Goal: Download file/media: Obtain a digital file from the website

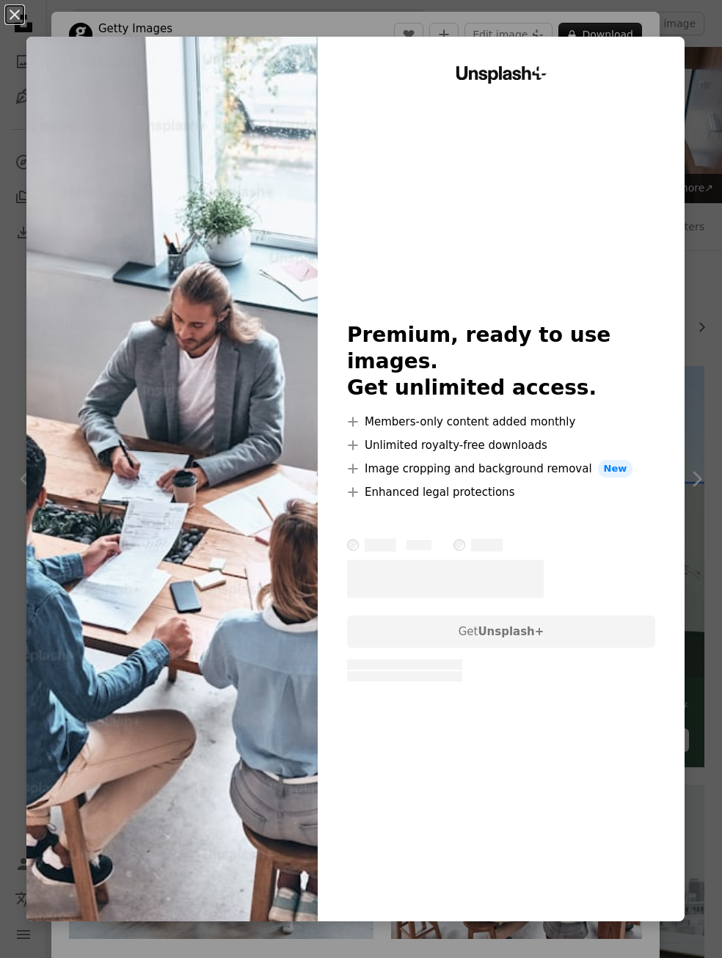
scroll to position [741, 0]
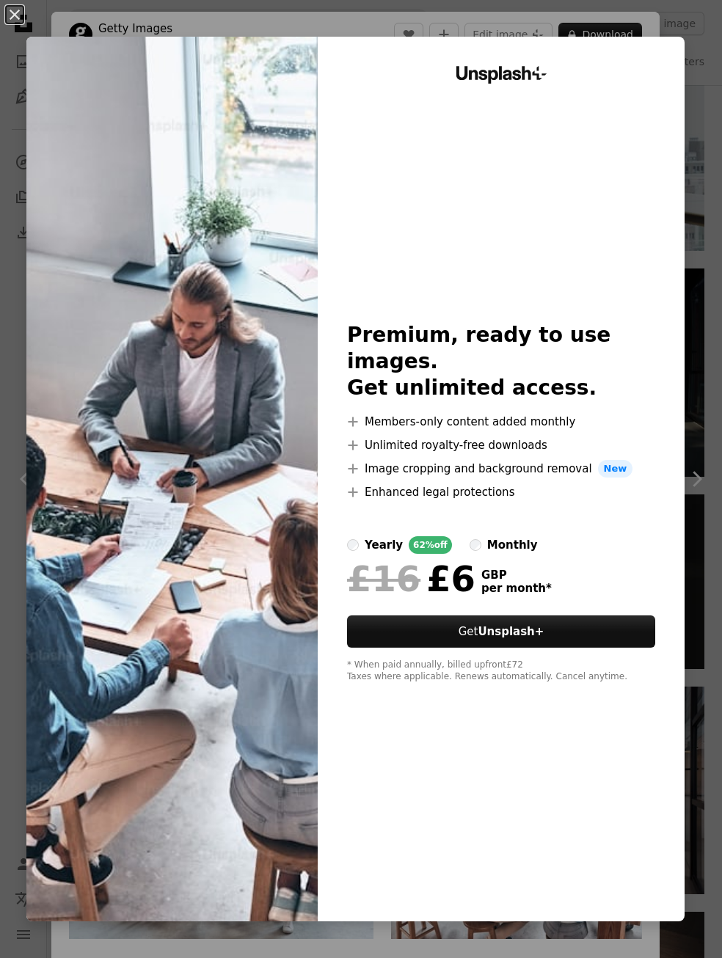
click at [680, 48] on div "An X shape Unsplash+ Premium, ready to use images. Get unlimited access. A plus…" at bounding box center [361, 479] width 722 height 958
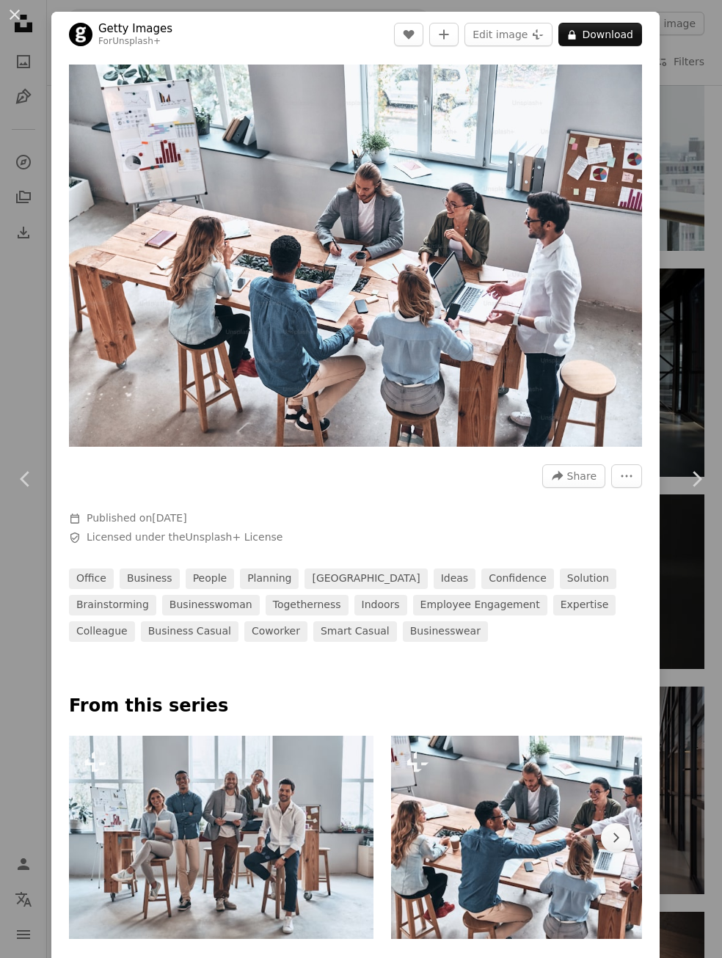
click at [19, 155] on div "An X shape Chevron left Chevron right Getty Images For Unsplash+ A heart A plus…" at bounding box center [361, 479] width 722 height 958
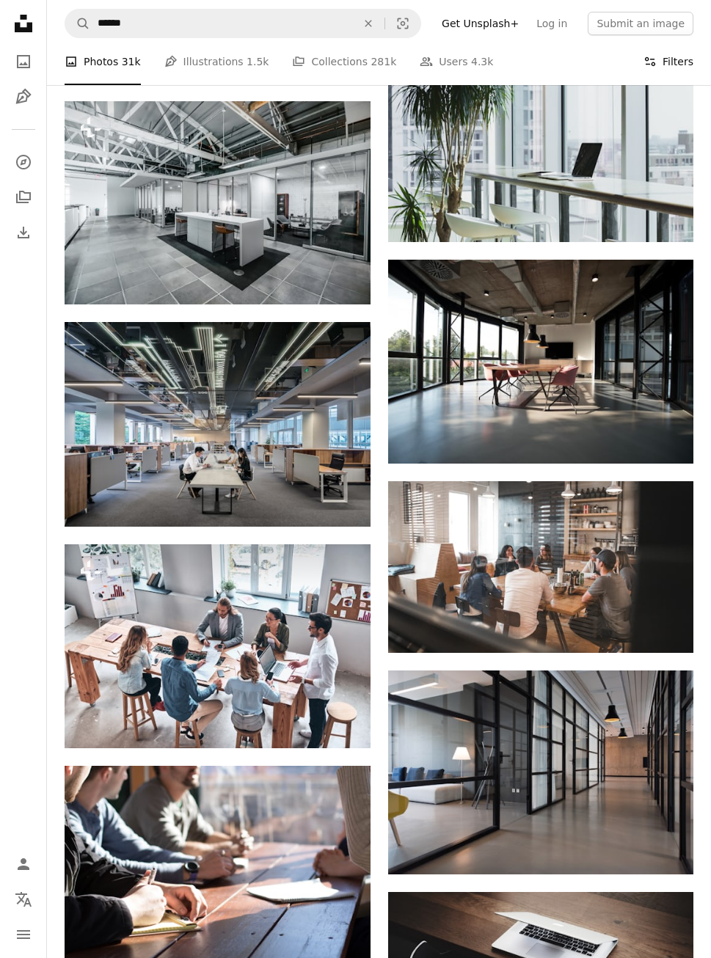
click at [671, 60] on button "Filters Filters" at bounding box center [668, 61] width 50 height 47
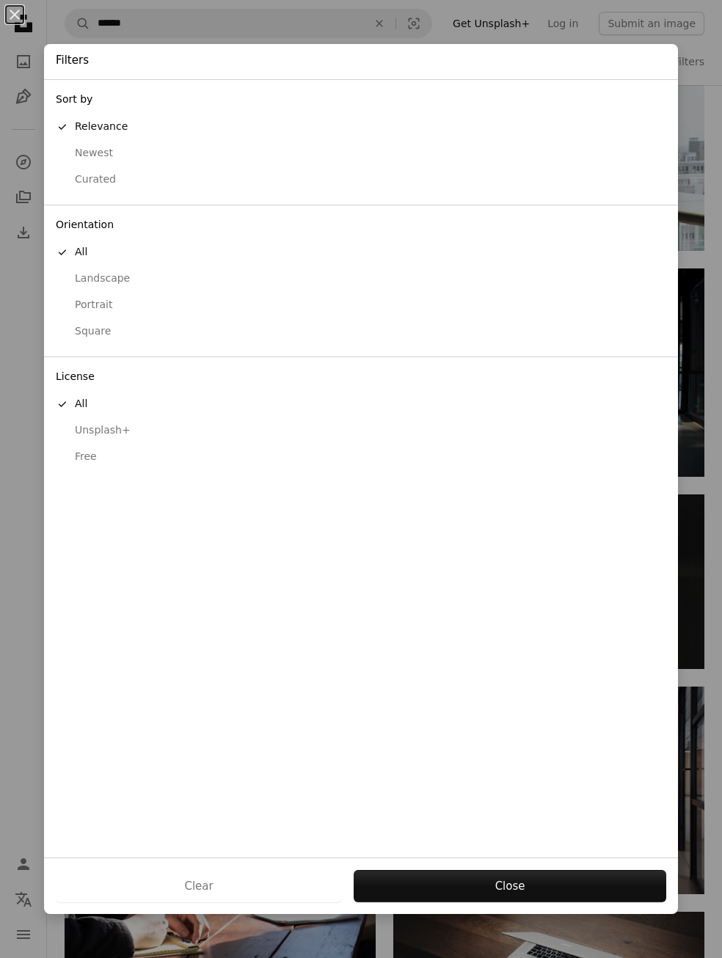
click at [90, 465] on button "Free" at bounding box center [361, 457] width 634 height 26
click at [435, 880] on button "Apply" at bounding box center [509, 886] width 313 height 32
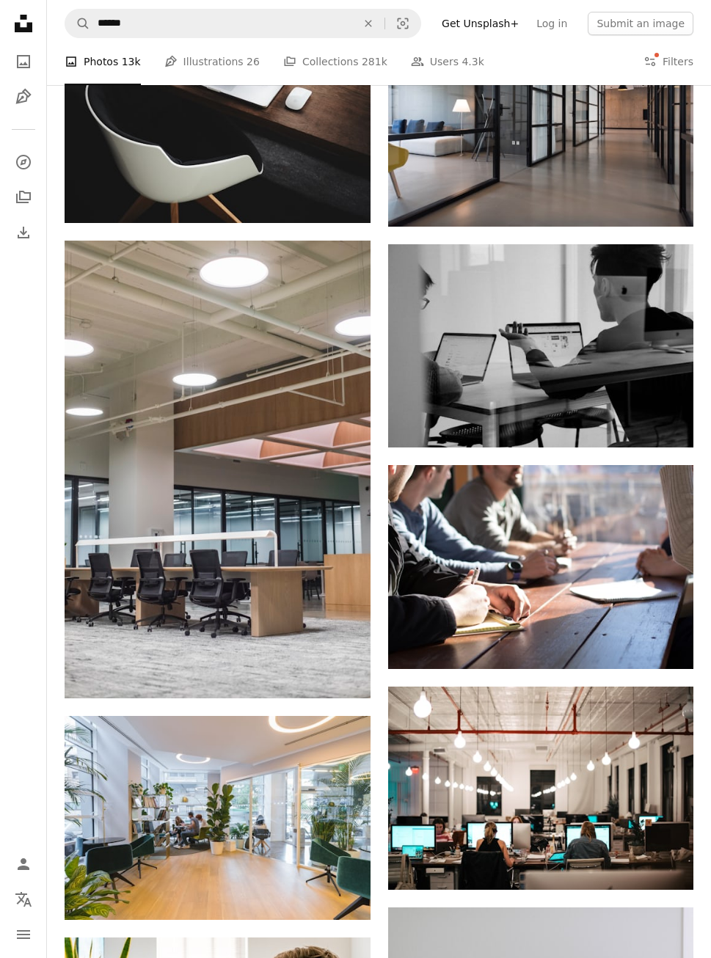
scroll to position [979, 0]
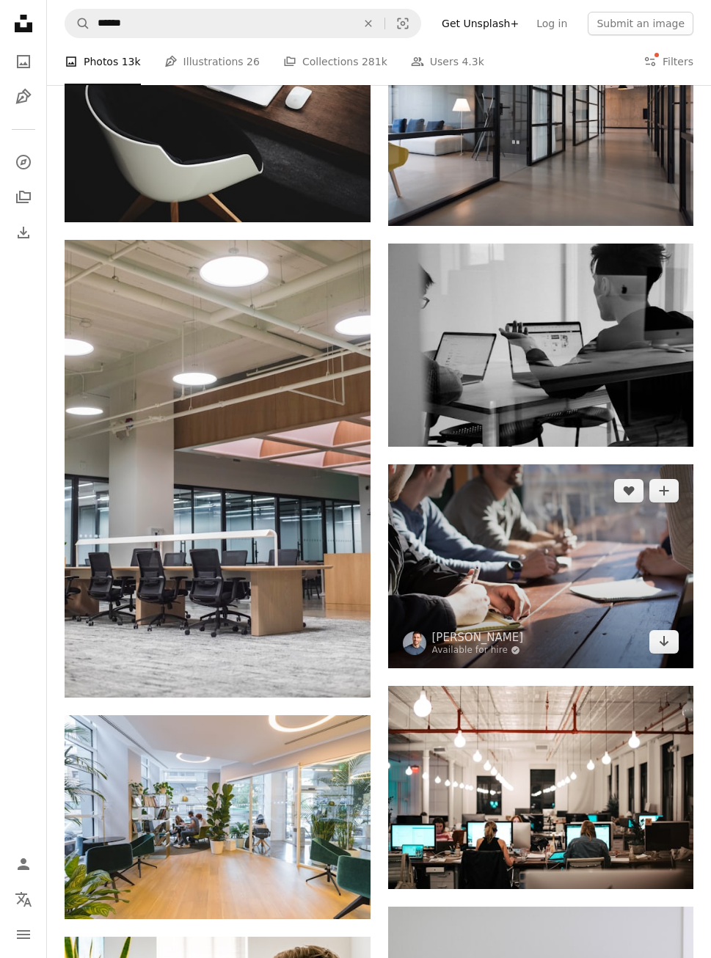
click at [495, 569] on img at bounding box center [541, 565] width 306 height 203
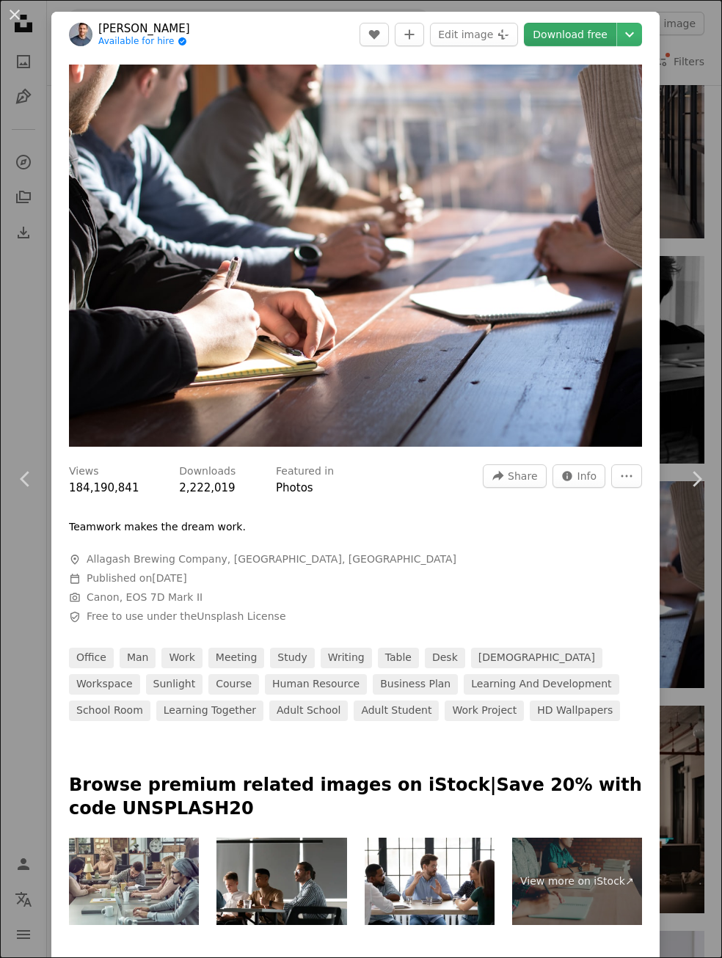
click at [584, 29] on link "Download free" at bounding box center [570, 34] width 92 height 23
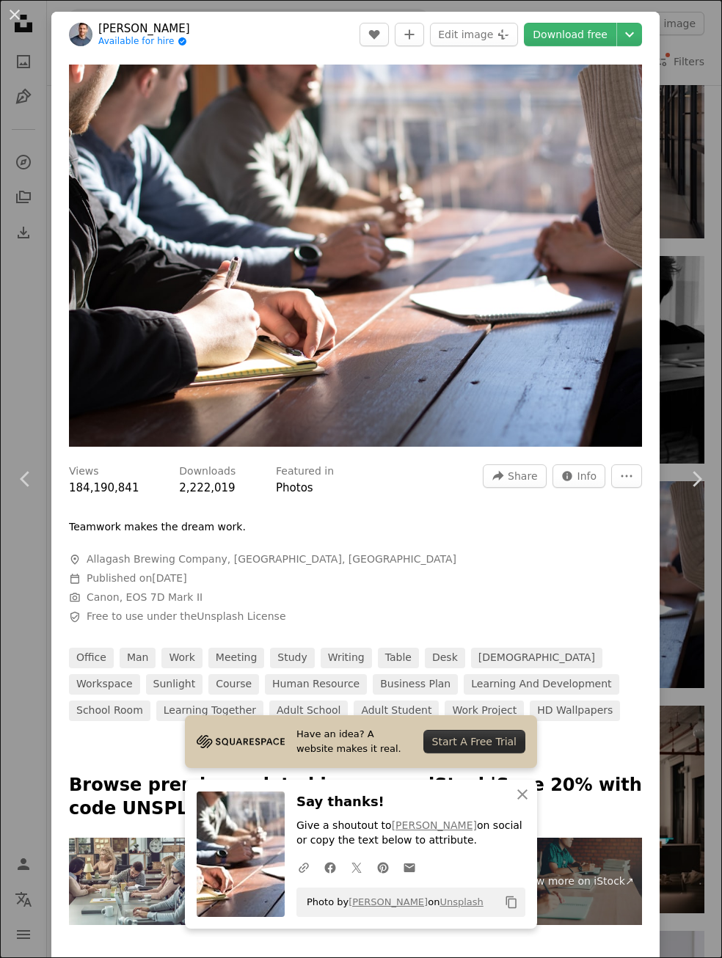
click at [669, 73] on div "An X shape Chevron left Chevron right Have an idea? A website makes it real. St…" at bounding box center [361, 479] width 722 height 958
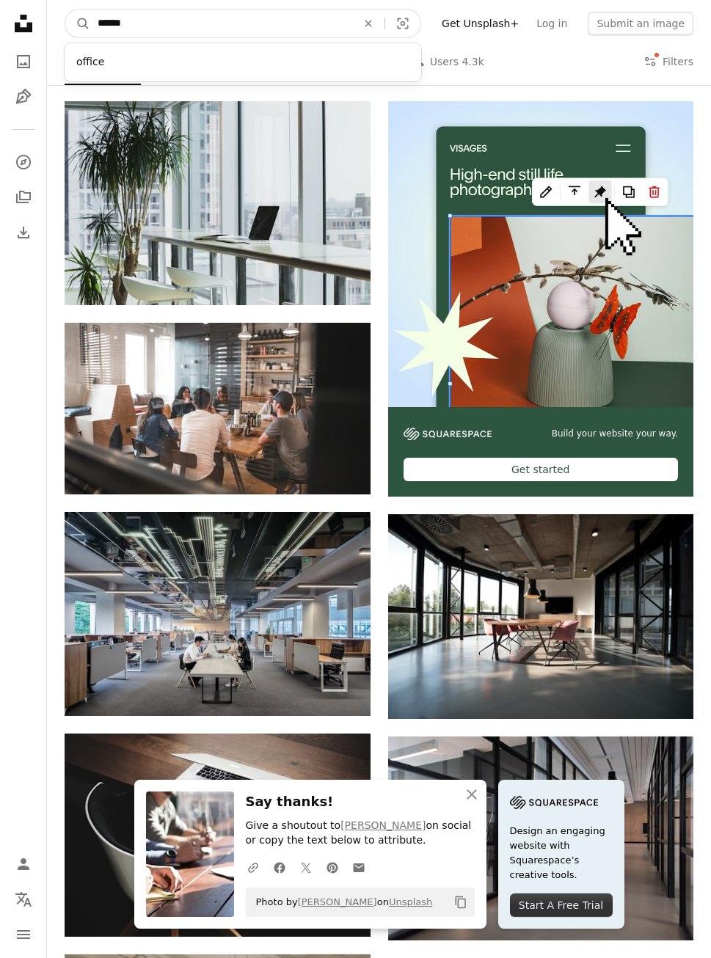
drag, startPoint x: 323, startPoint y: 15, endPoint x: 44, endPoint y: -34, distance: 283.7
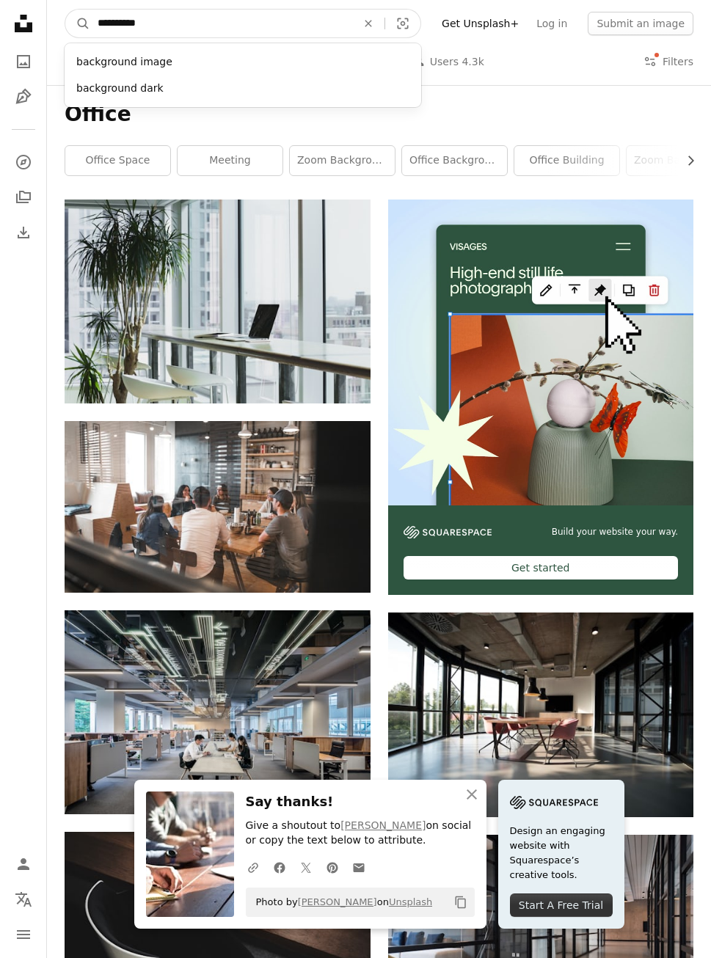
type input "**********"
click at [65, 10] on button "A magnifying glass" at bounding box center [77, 24] width 25 height 28
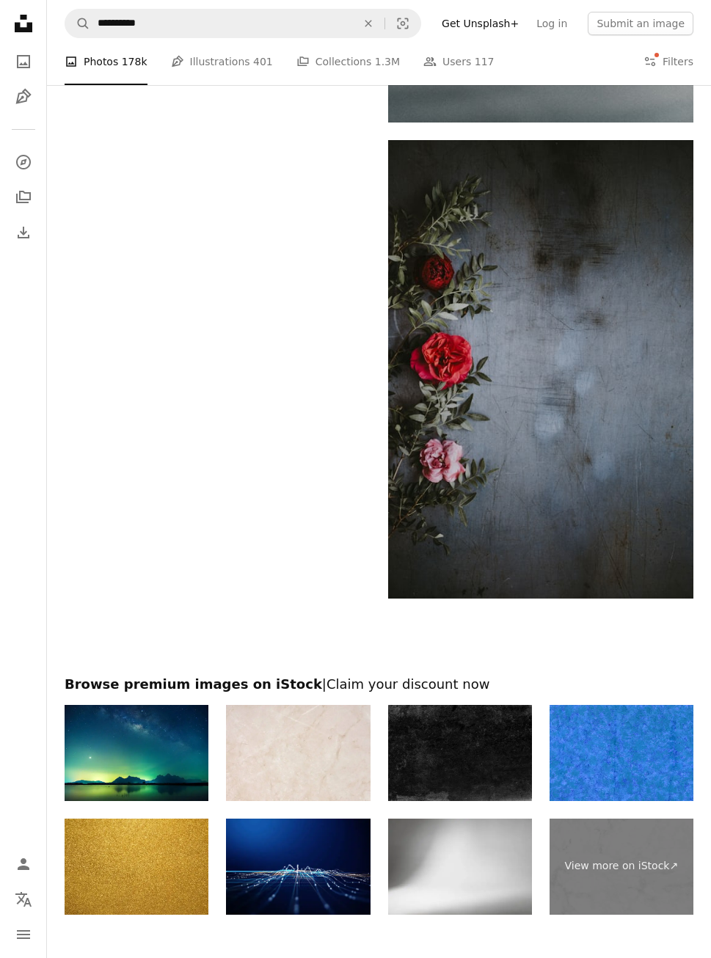
scroll to position [3907, 0]
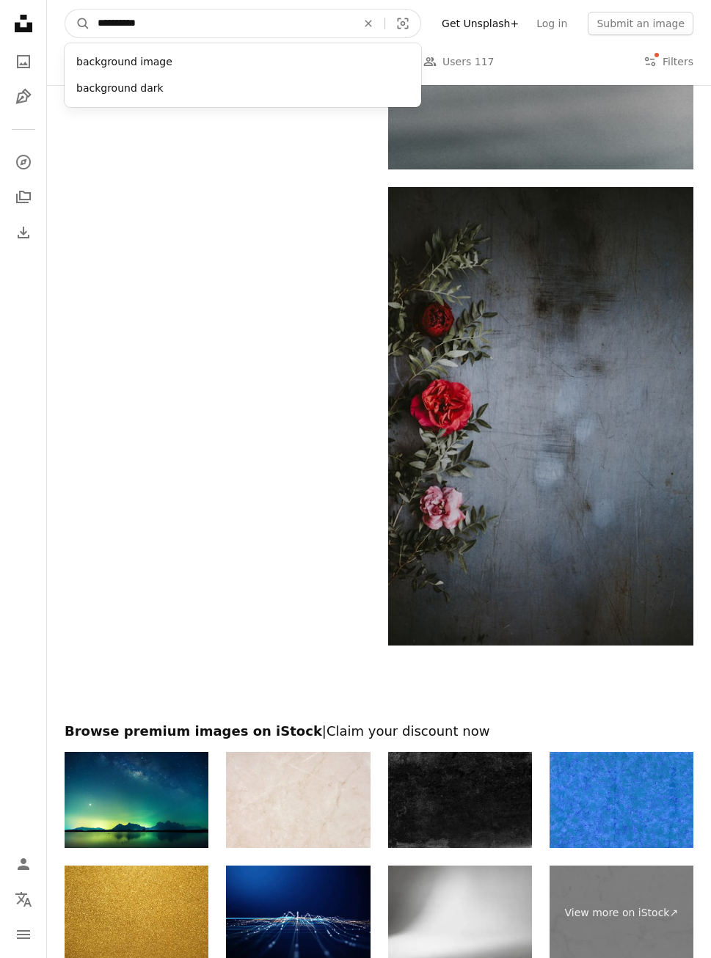
drag, startPoint x: 197, startPoint y: 29, endPoint x: 53, endPoint y: 7, distance: 146.1
click at [53, 7] on nav "**********" at bounding box center [379, 23] width 664 height 47
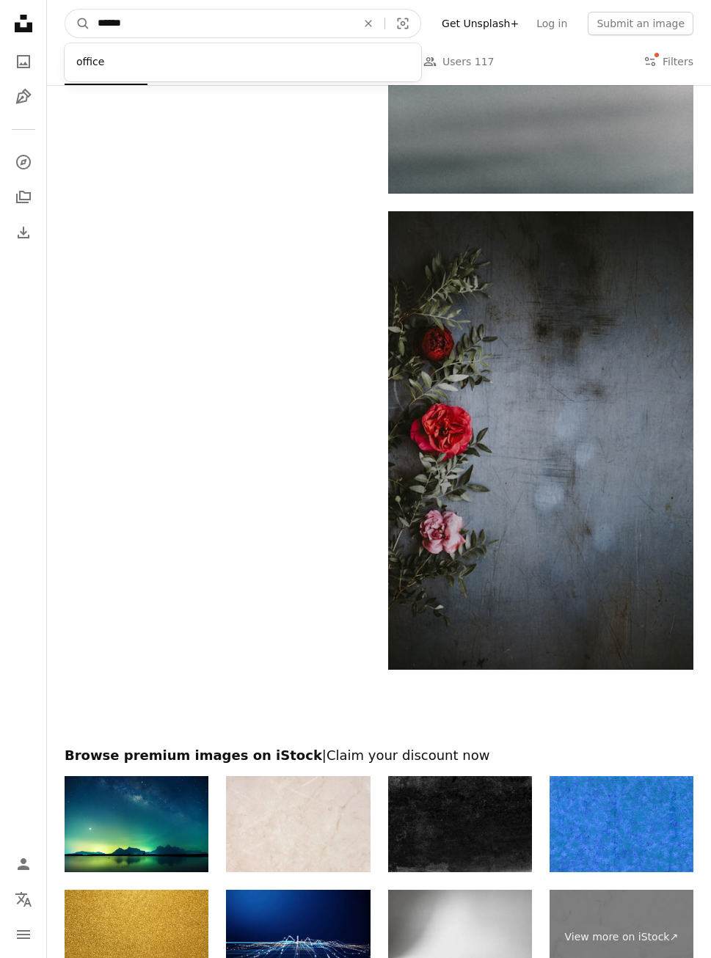
type input "******"
click at [65, 10] on button "A magnifying glass" at bounding box center [77, 24] width 25 height 28
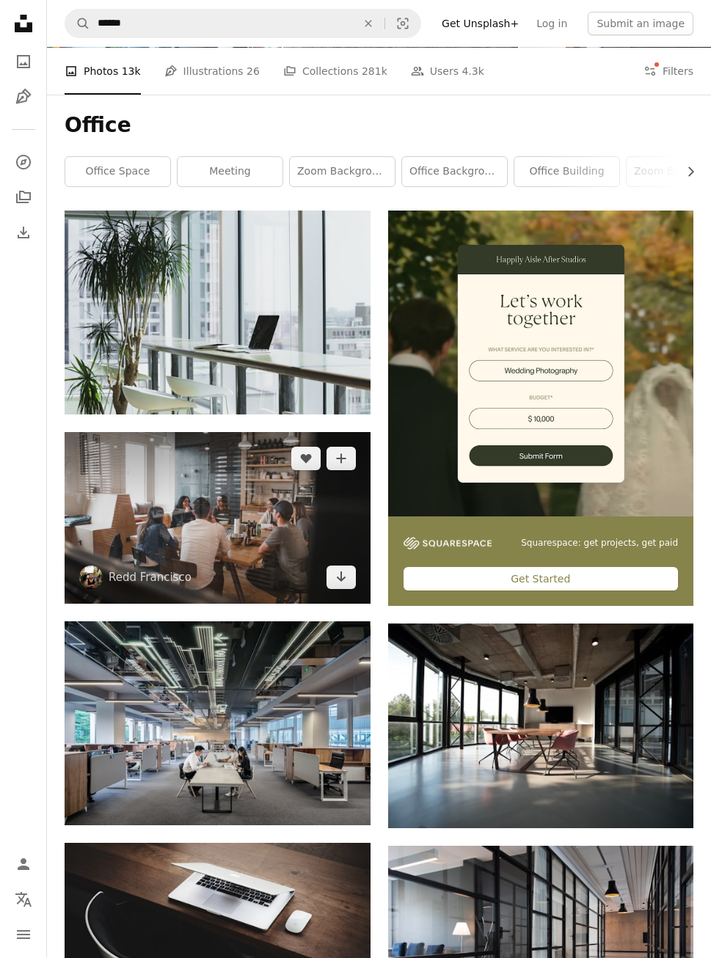
scroll to position [231, 0]
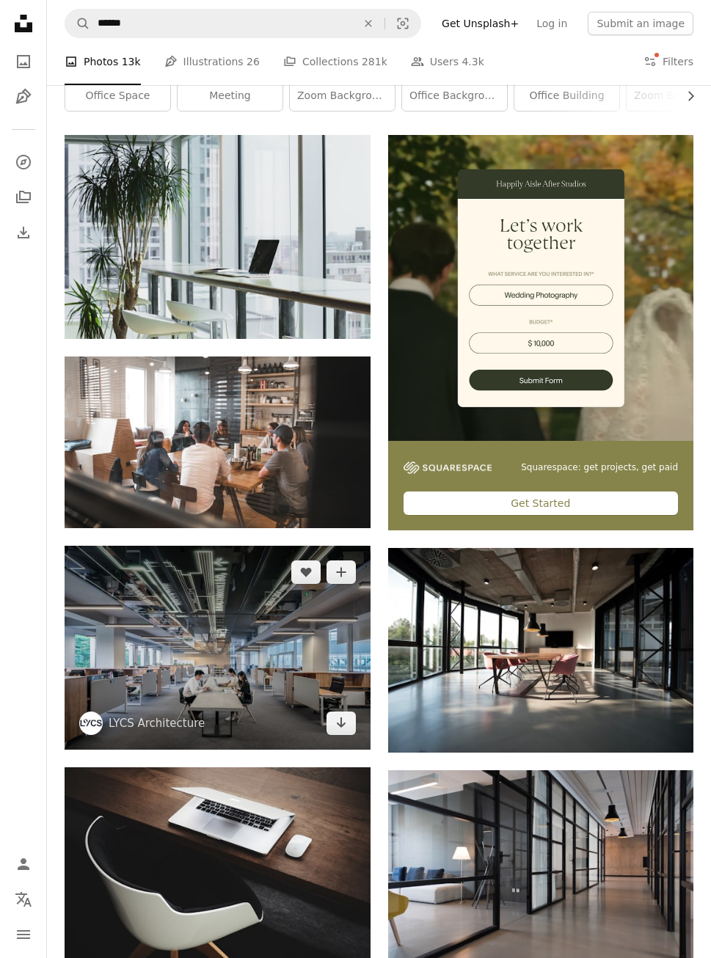
click at [251, 664] on img at bounding box center [218, 648] width 306 height 204
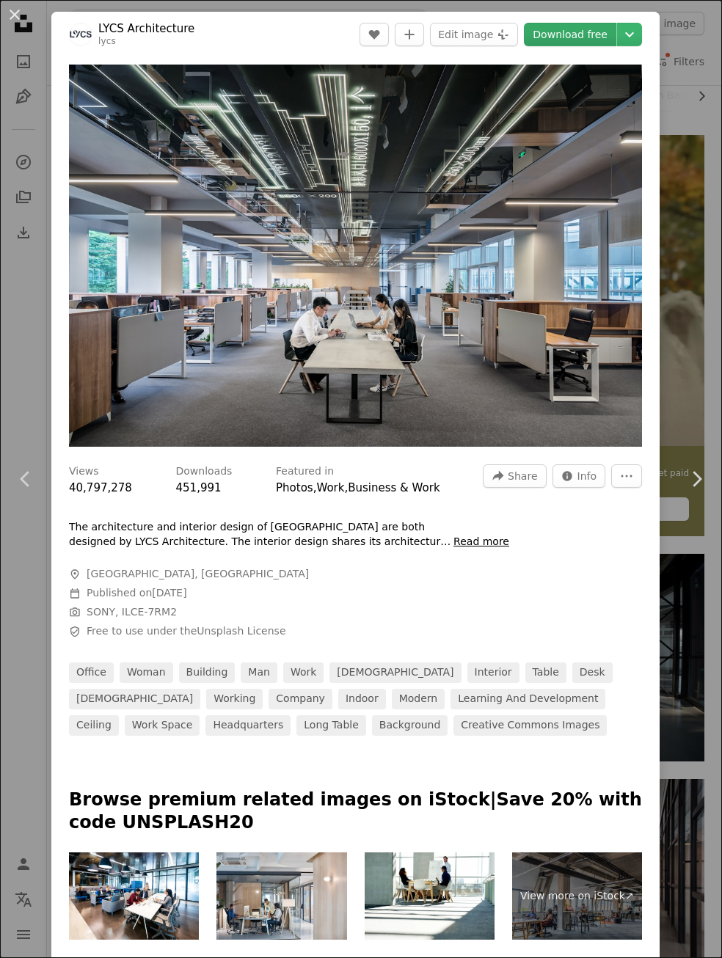
click at [569, 35] on link "Download free" at bounding box center [570, 34] width 92 height 23
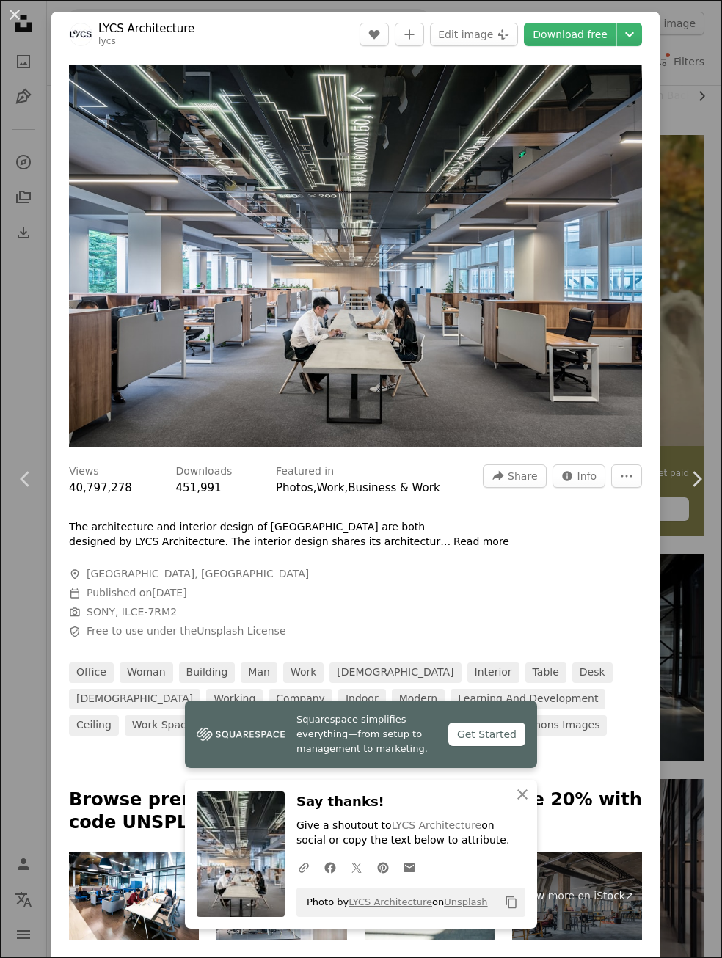
click at [672, 116] on div "An X shape Chevron left Chevron right Squarespace simplifies everything—from se…" at bounding box center [361, 479] width 722 height 958
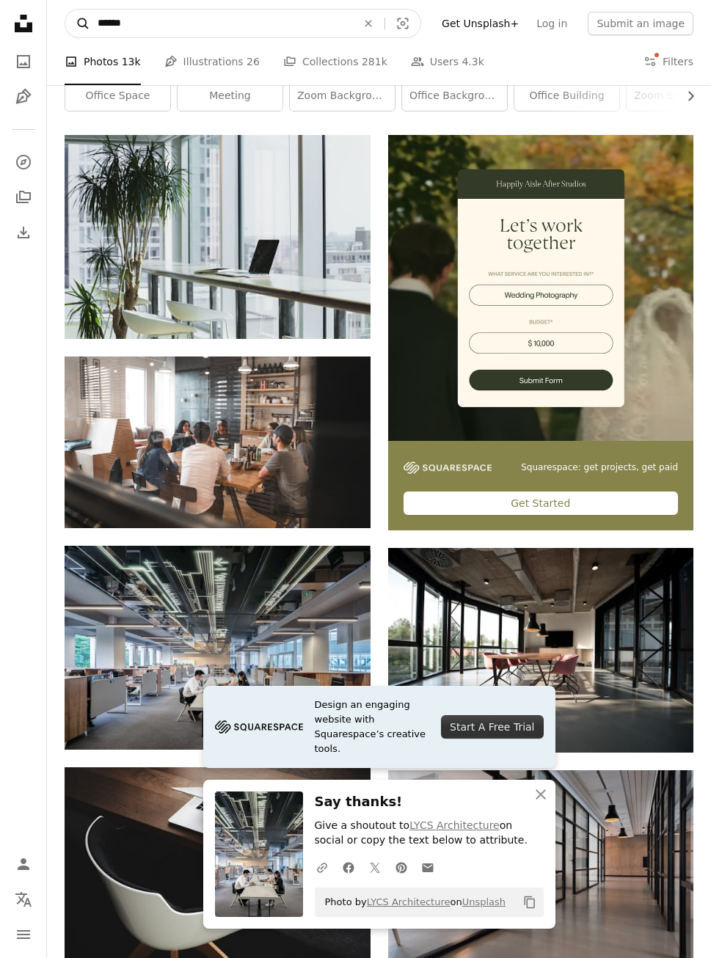
scroll to position [227, 0]
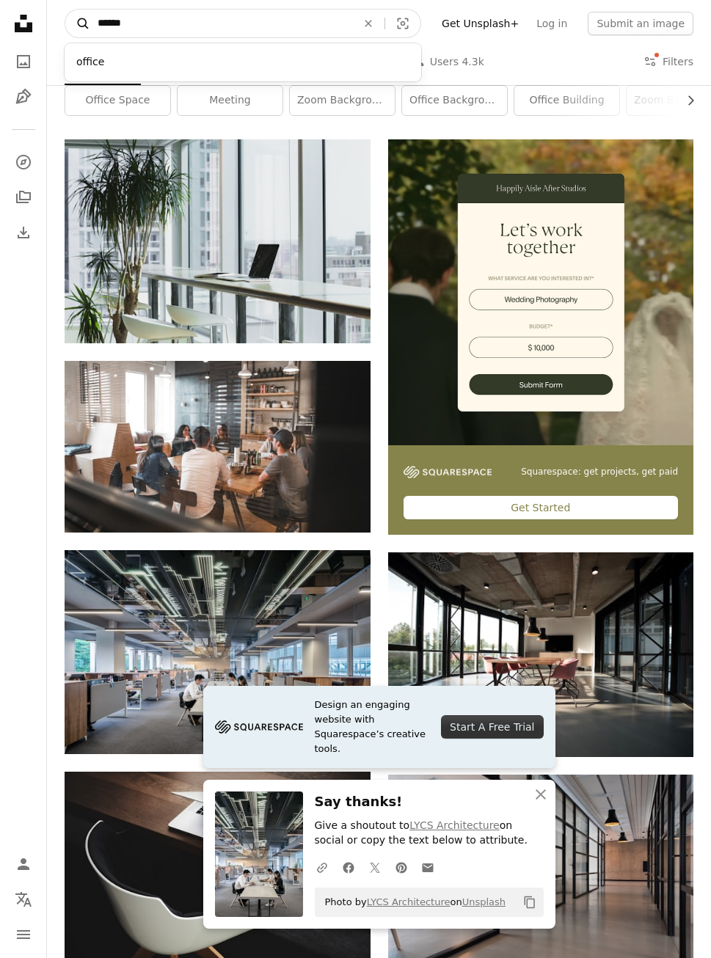
drag, startPoint x: 208, startPoint y: 20, endPoint x: 65, endPoint y: 16, distance: 142.3
click at [65, 16] on form "A magnifying glass ****** office An X shape Visual search" at bounding box center [243, 23] width 356 height 29
type input "******"
click button "A magnifying glass" at bounding box center [77, 24] width 25 height 28
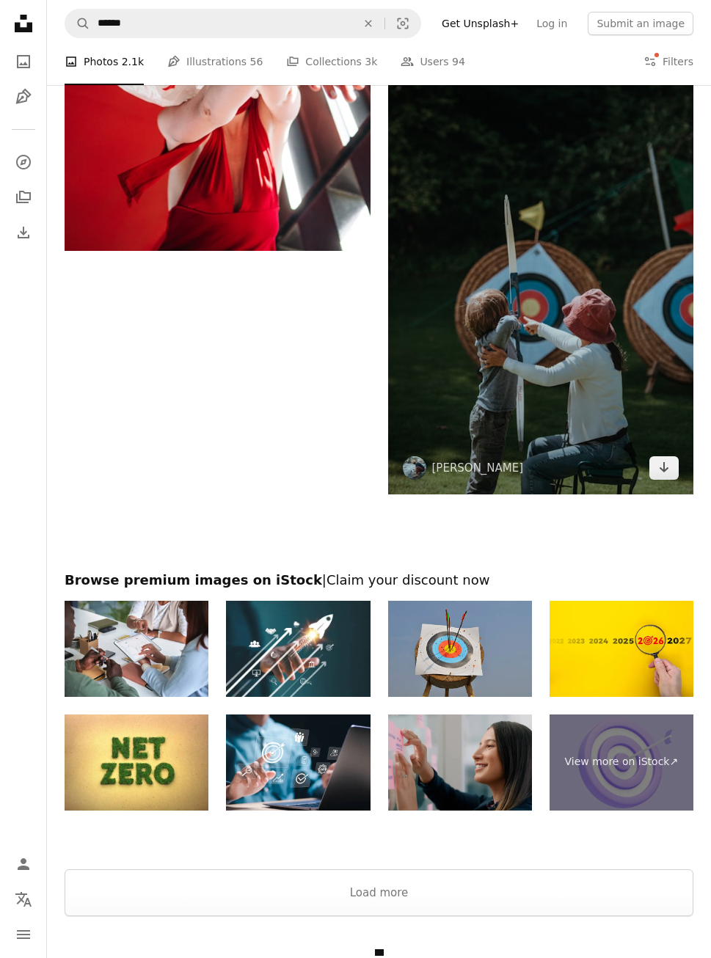
scroll to position [3647, 0]
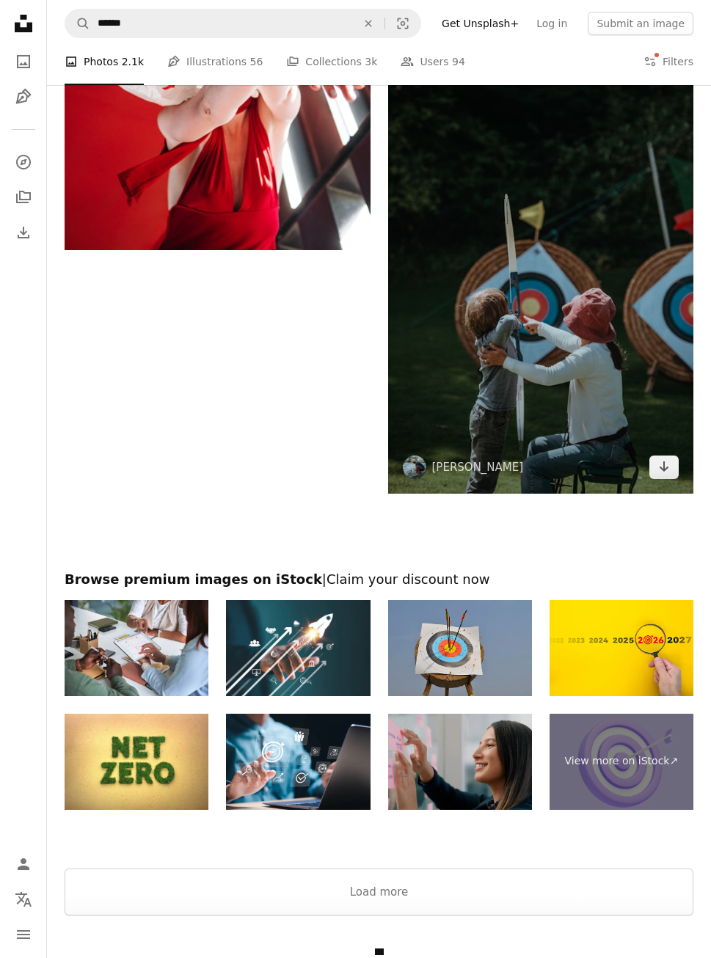
click at [517, 305] on img at bounding box center [541, 264] width 306 height 459
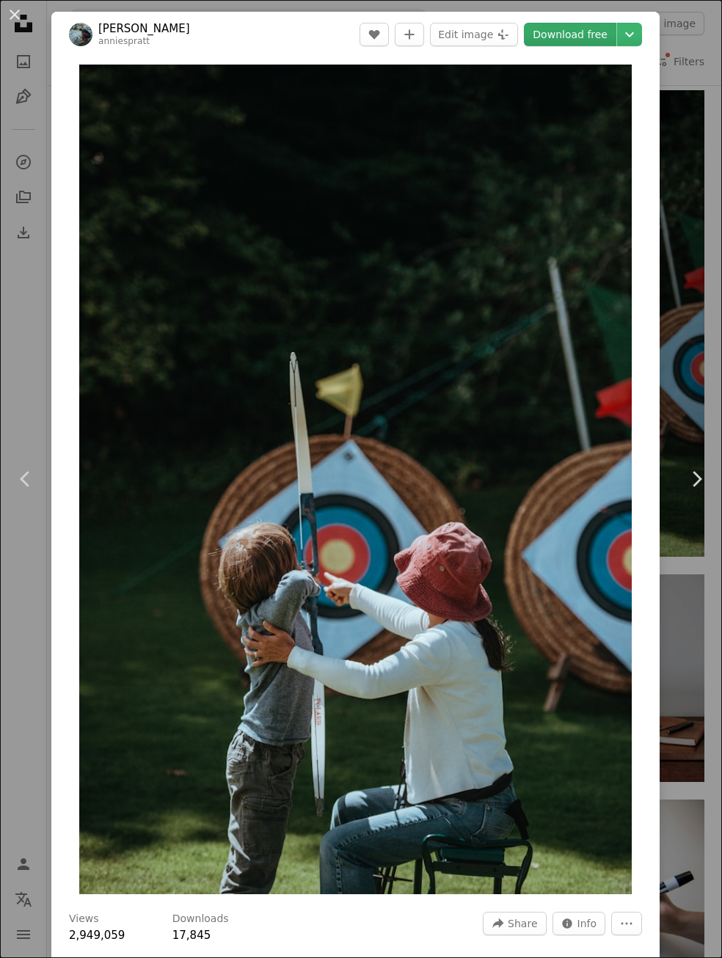
click at [563, 40] on link "Download free" at bounding box center [570, 34] width 92 height 23
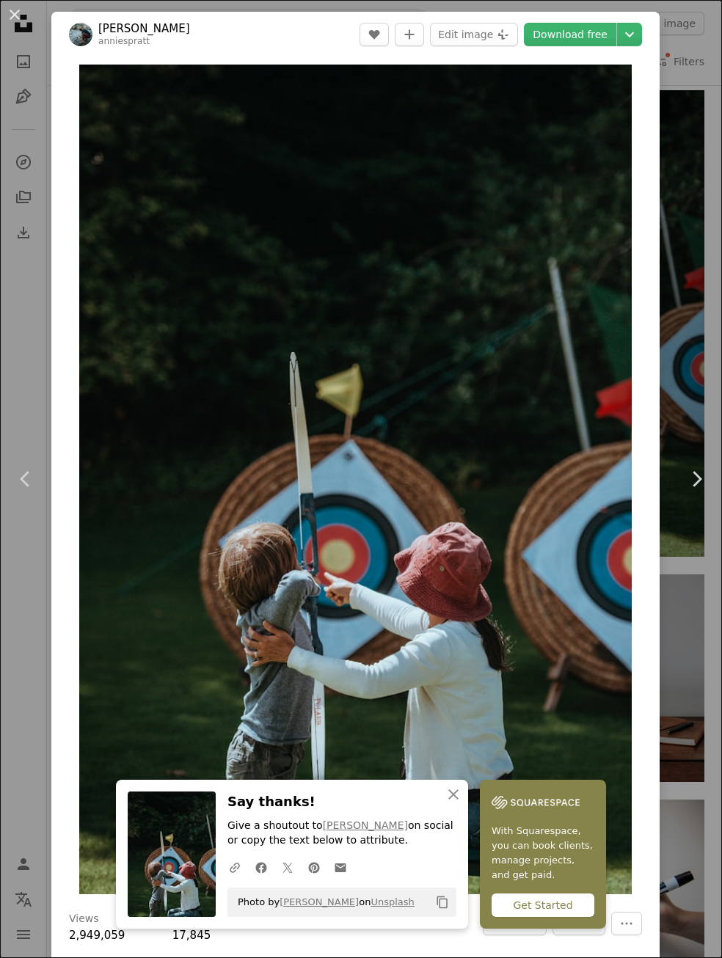
click at [39, 91] on div "An X shape Chevron left Chevron right An X shape Close Say thanks! Give a shout…" at bounding box center [361, 479] width 722 height 958
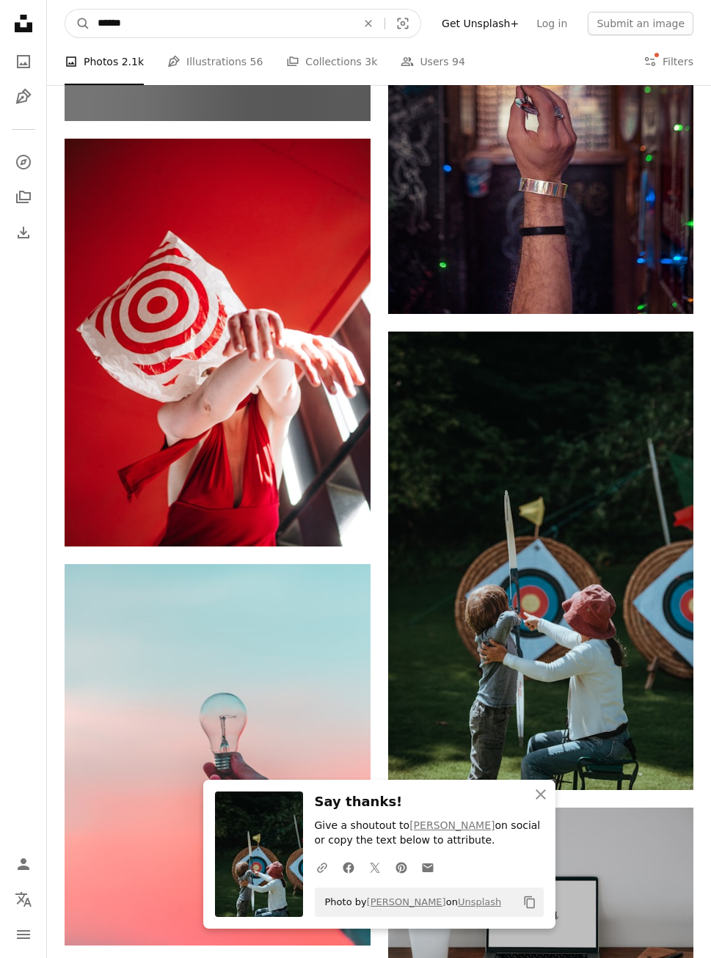
drag, startPoint x: 239, startPoint y: 12, endPoint x: 27, endPoint y: -4, distance: 212.5
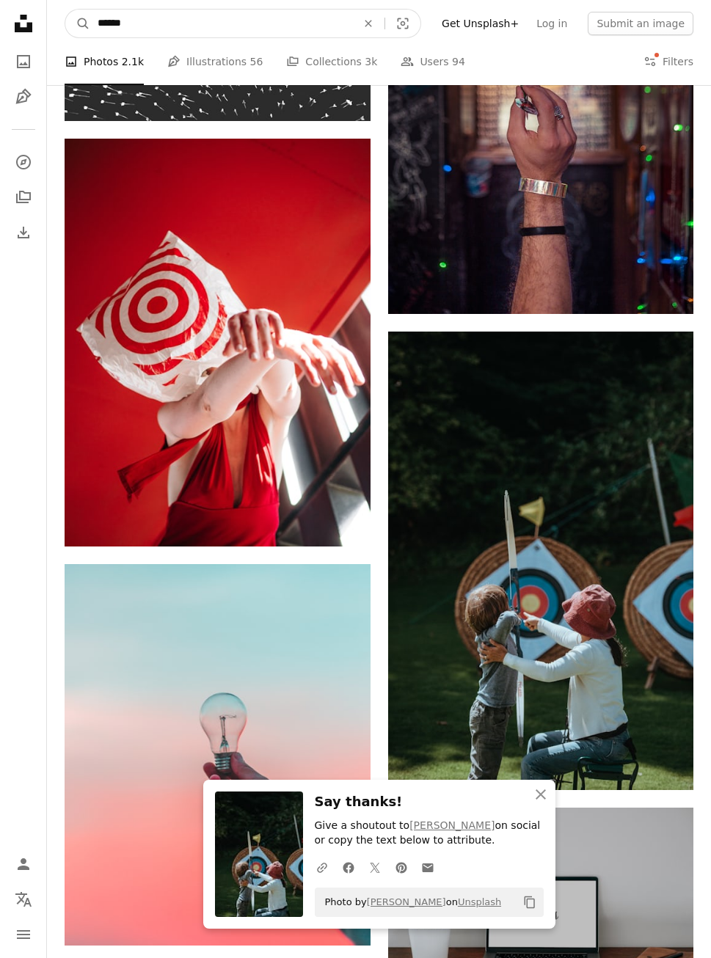
click at [27, 0] on html "A X shape Unsplash uses cookies and similar technologies to secure our site, pr…" at bounding box center [355, 400] width 711 height 7503
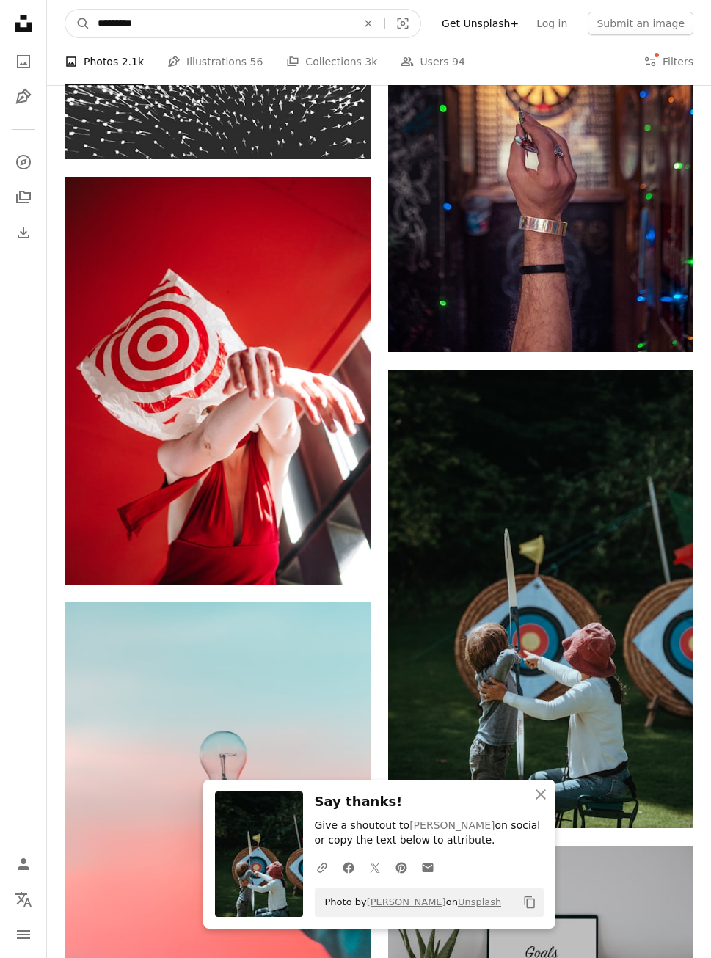
type input "**********"
click button "A magnifying glass" at bounding box center [77, 24] width 25 height 28
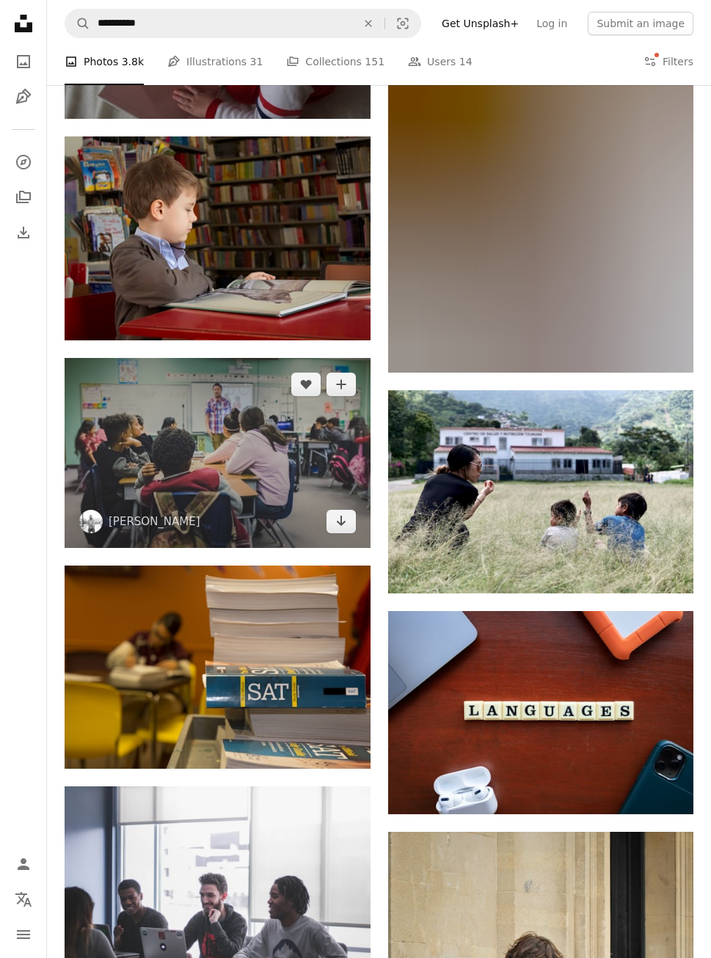
scroll to position [2187, 0]
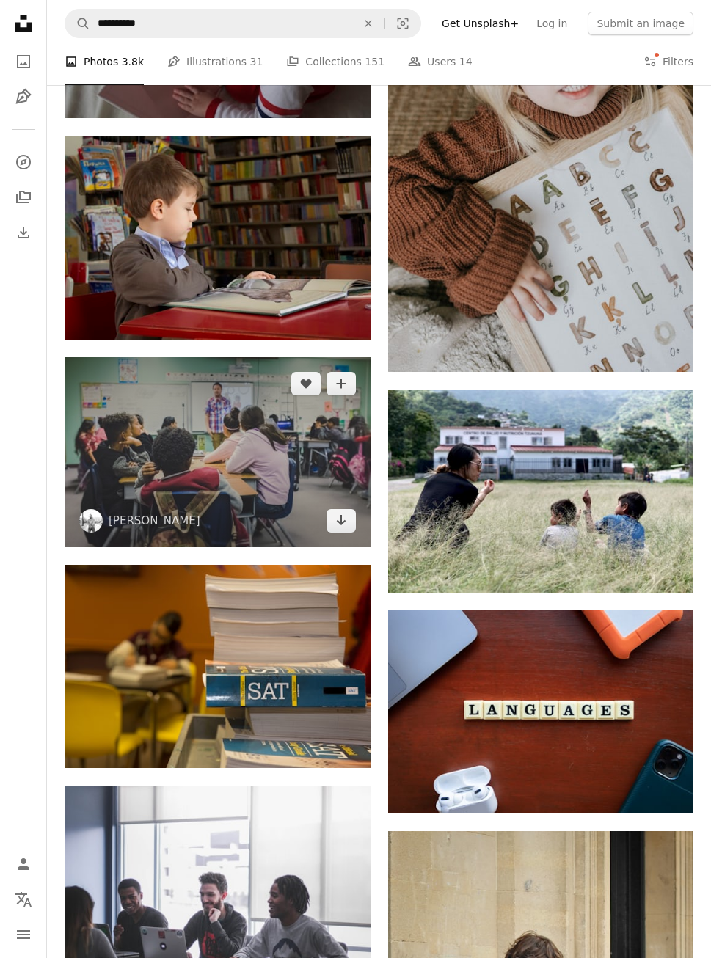
click at [233, 460] on img at bounding box center [218, 452] width 306 height 190
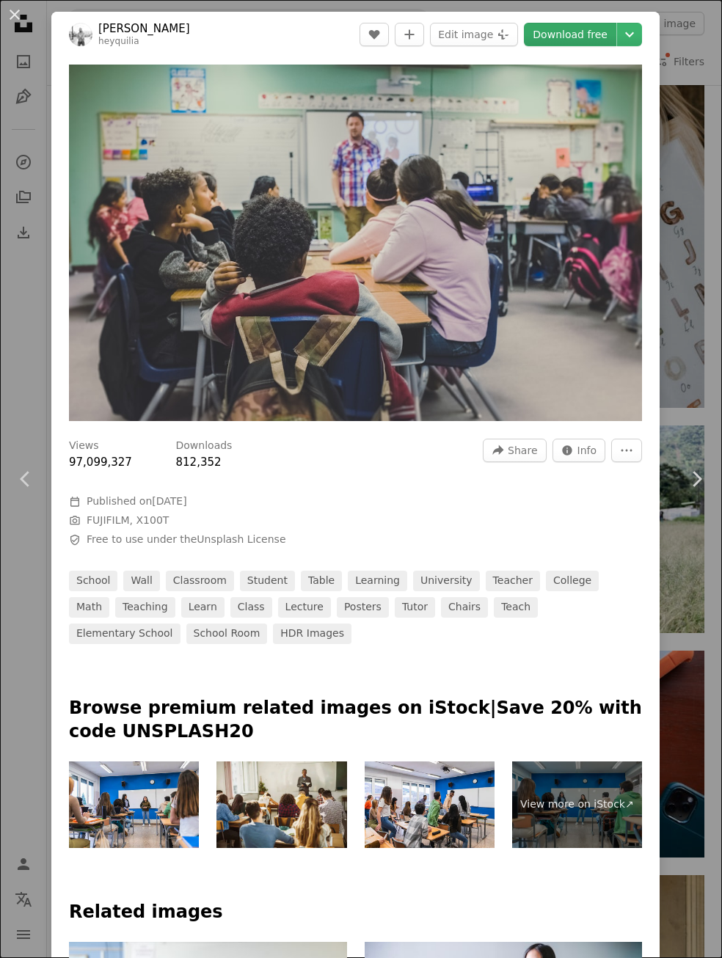
drag, startPoint x: 369, startPoint y: 223, endPoint x: 540, endPoint y: 37, distance: 253.2
click at [540, 37] on link "Download free" at bounding box center [570, 34] width 92 height 23
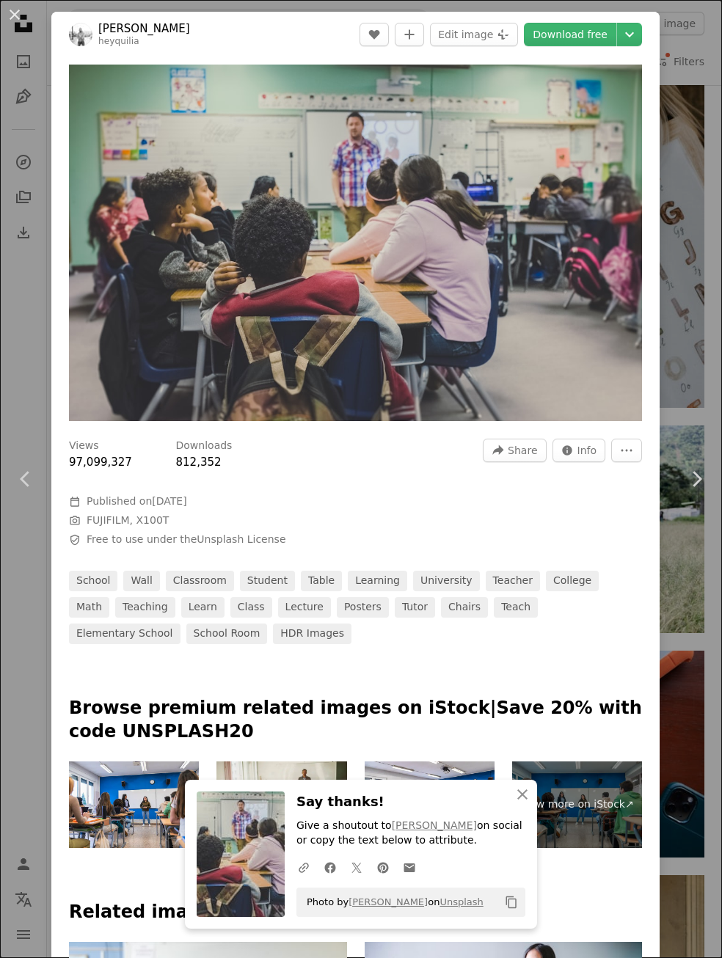
click at [21, 120] on div "An X shape Chevron left Chevron right An X shape Close Say thanks! Give a shout…" at bounding box center [361, 479] width 722 height 958
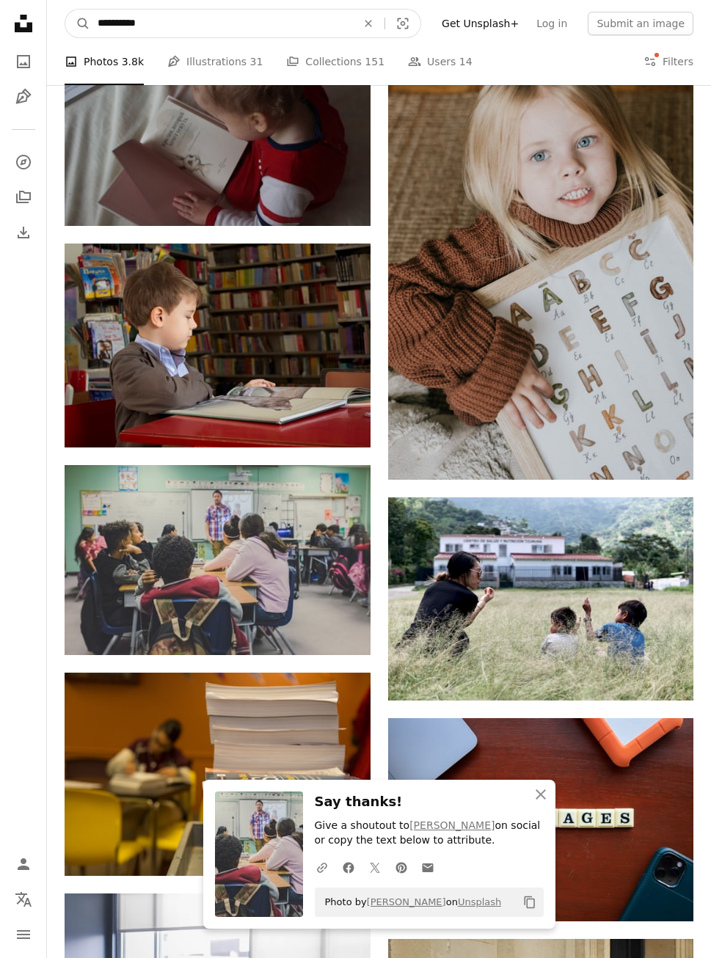
drag, startPoint x: 187, startPoint y: 25, endPoint x: 43, endPoint y: 9, distance: 144.6
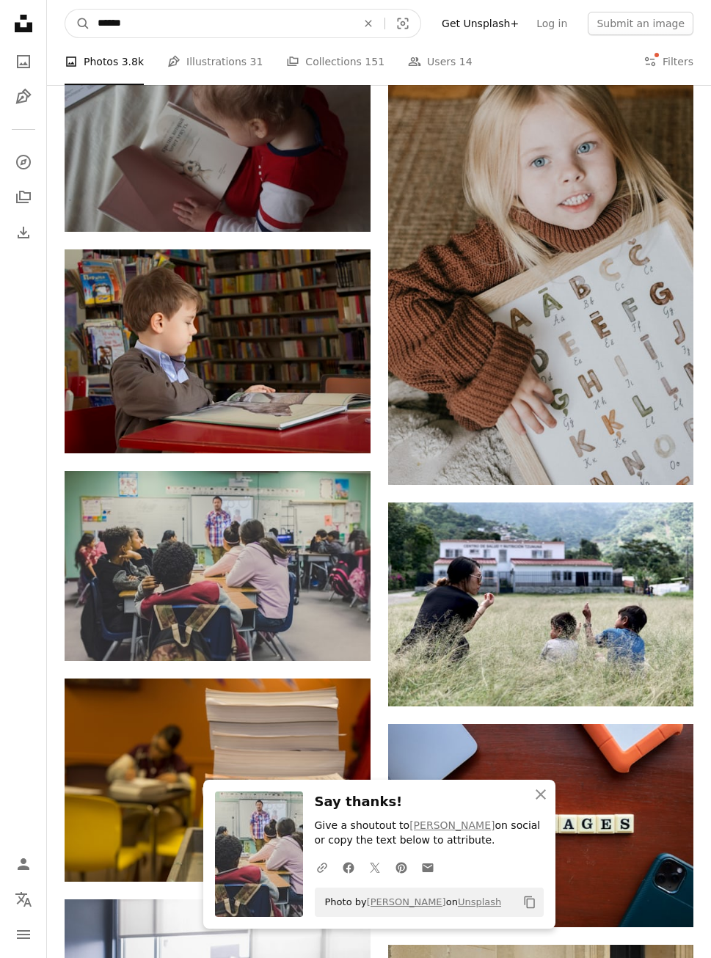
type input "*******"
click button "A magnifying glass" at bounding box center [77, 24] width 25 height 28
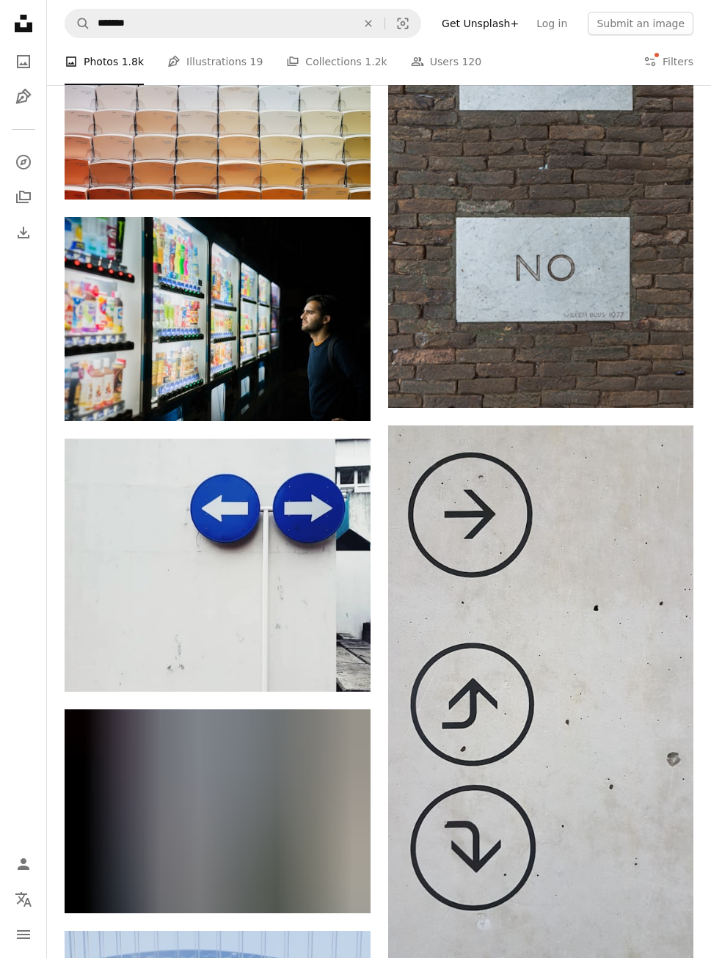
scroll to position [1672, 0]
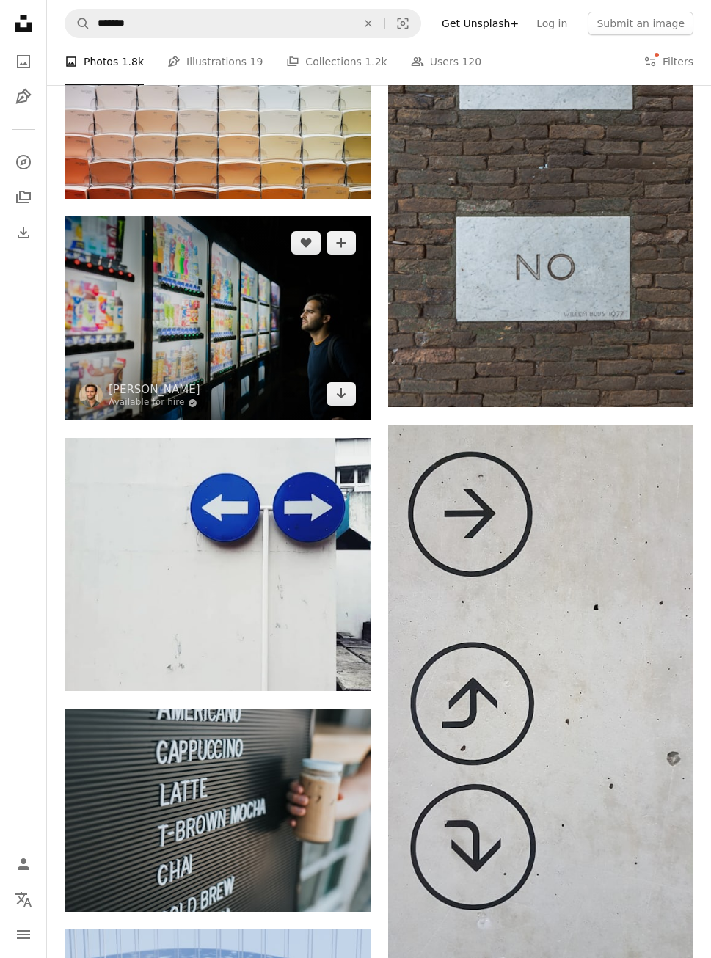
click at [226, 323] on img at bounding box center [218, 318] width 306 height 204
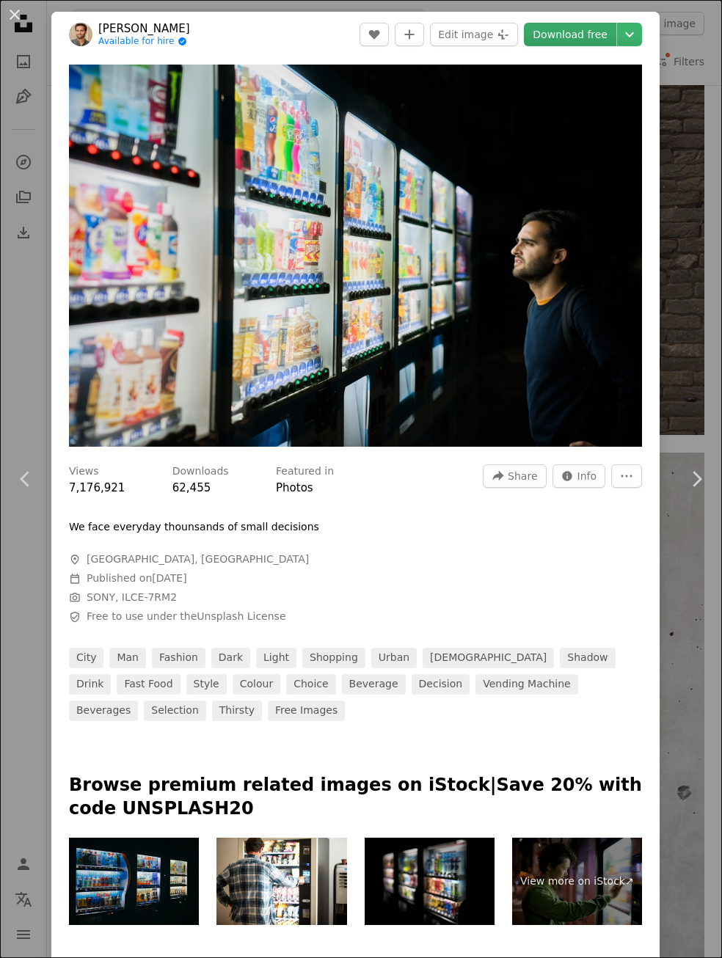
drag, startPoint x: 227, startPoint y: 323, endPoint x: 548, endPoint y: 42, distance: 427.7
click at [548, 42] on link "Download free" at bounding box center [570, 34] width 92 height 23
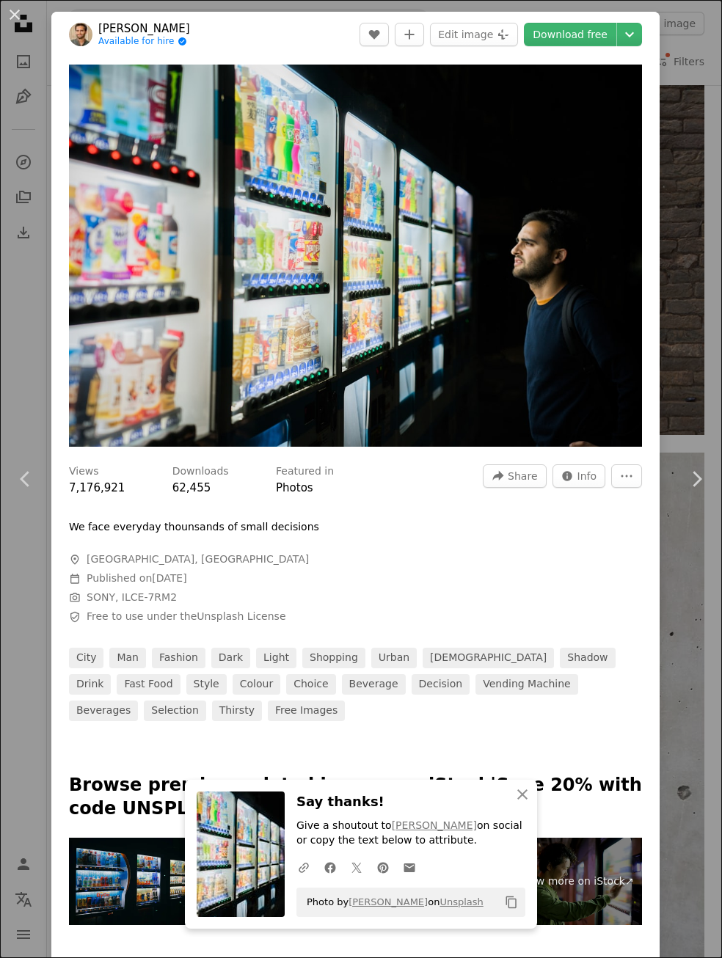
click at [271, 10] on div "An X shape Chevron left Chevron right An X shape Close Say thanks! Give a shout…" at bounding box center [361, 479] width 722 height 958
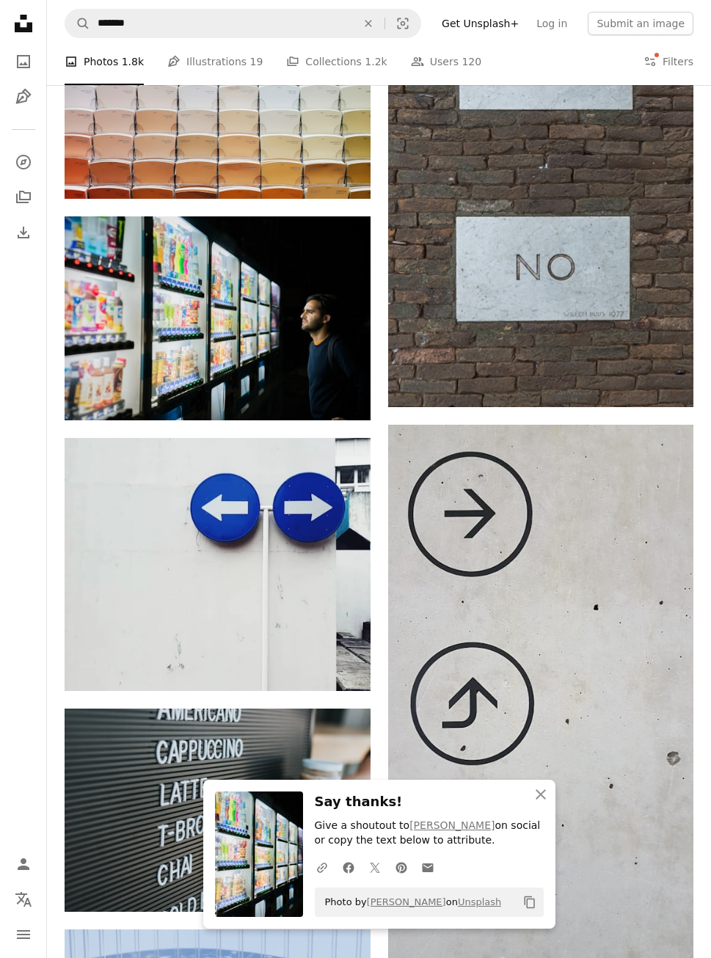
click at [270, 45] on nav "A magnifying glass ******* An X shape Visual search Filters Get Unsplash+ Log i…" at bounding box center [379, 23] width 664 height 47
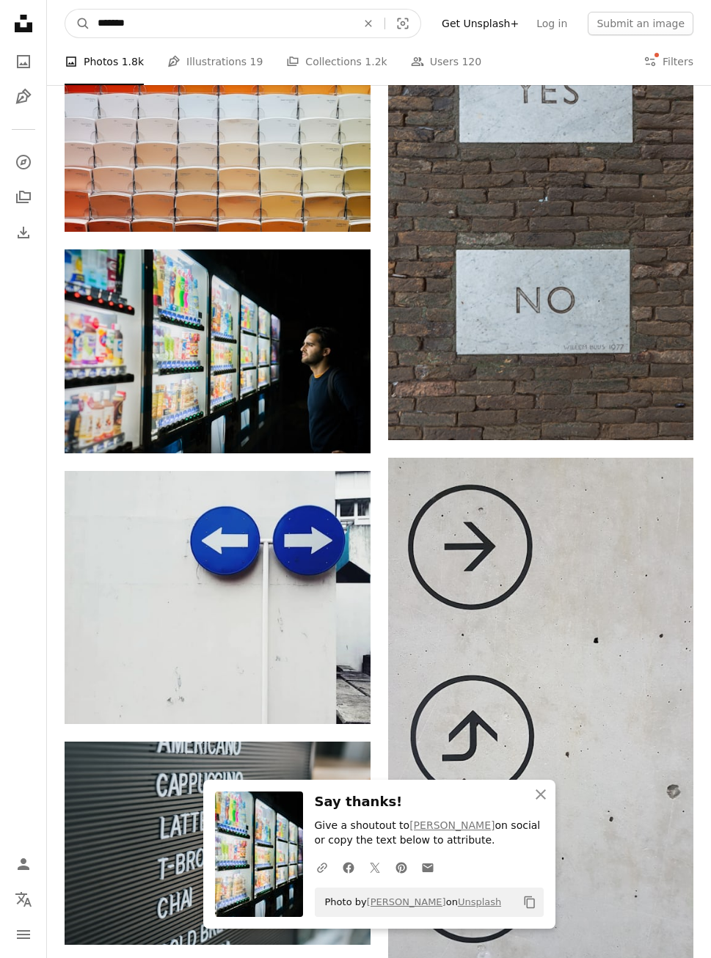
drag, startPoint x: 268, startPoint y: 25, endPoint x: 61, endPoint y: 17, distance: 206.9
click at [61, 17] on nav "A magnifying glass ******* An X shape Visual search Filters Get Unsplash+ Log i…" at bounding box center [379, 23] width 664 height 47
type input "*******"
click button "A magnifying glass" at bounding box center [77, 24] width 25 height 28
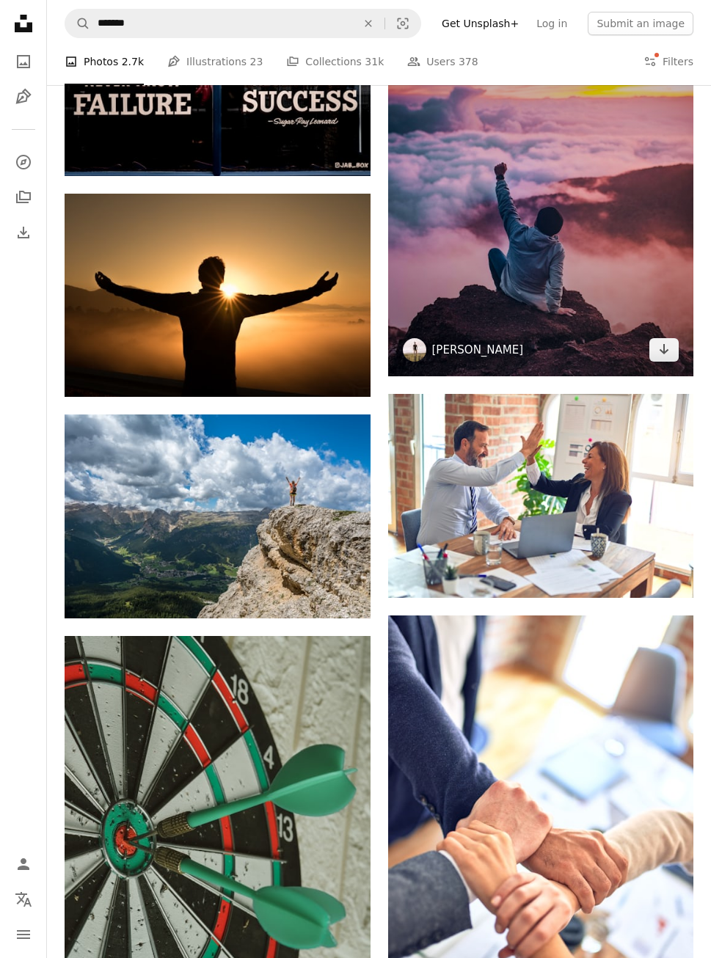
scroll to position [1006, 0]
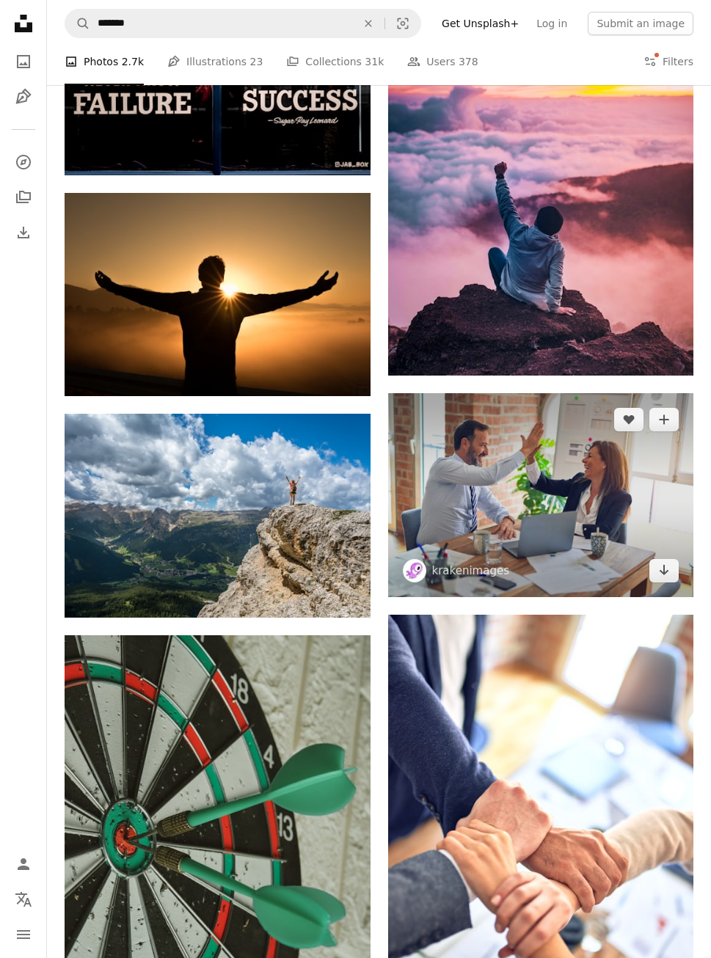
click at [526, 512] on img at bounding box center [541, 494] width 306 height 203
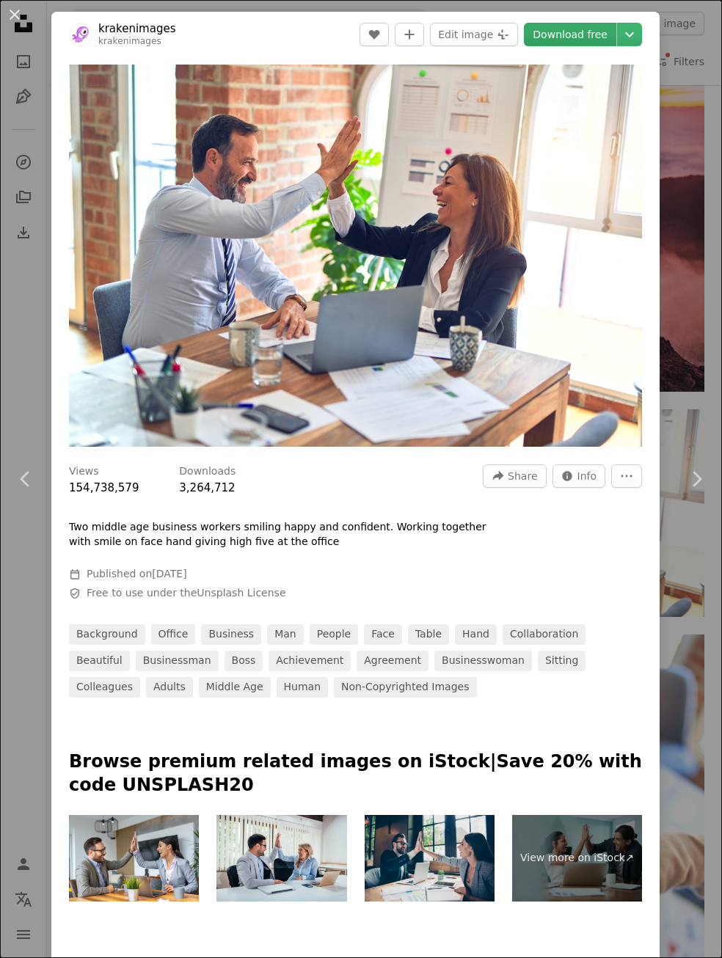
drag, startPoint x: 301, startPoint y: 279, endPoint x: 568, endPoint y: 30, distance: 364.2
click at [568, 30] on link "Download free" at bounding box center [570, 34] width 92 height 23
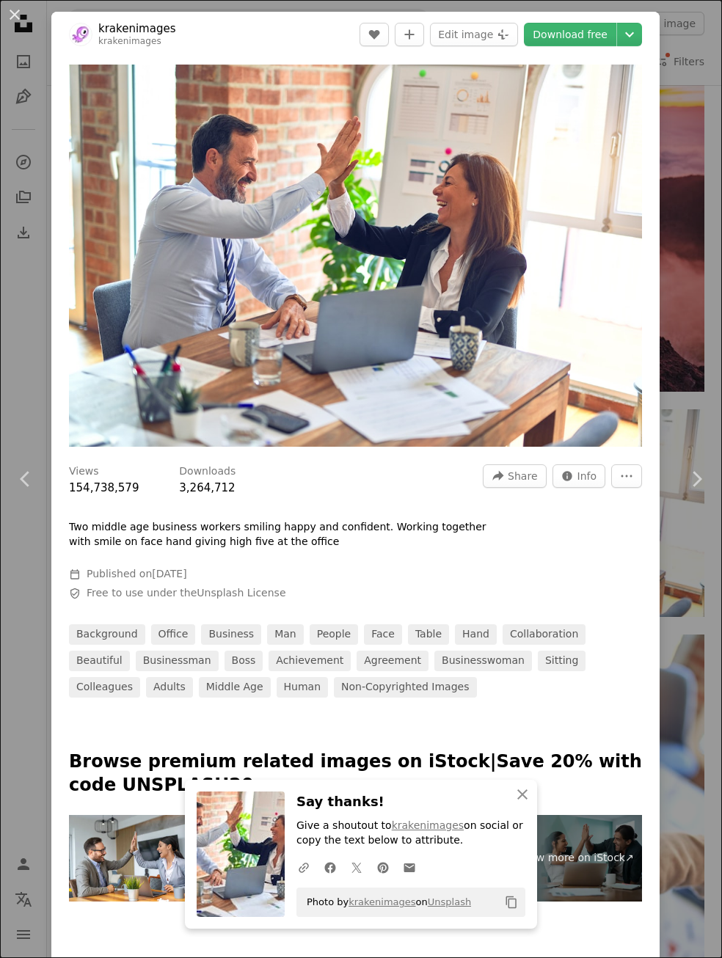
click at [16, 114] on div "An X shape Chevron left Chevron right An X shape Close Say thanks! Give a shout…" at bounding box center [361, 479] width 722 height 958
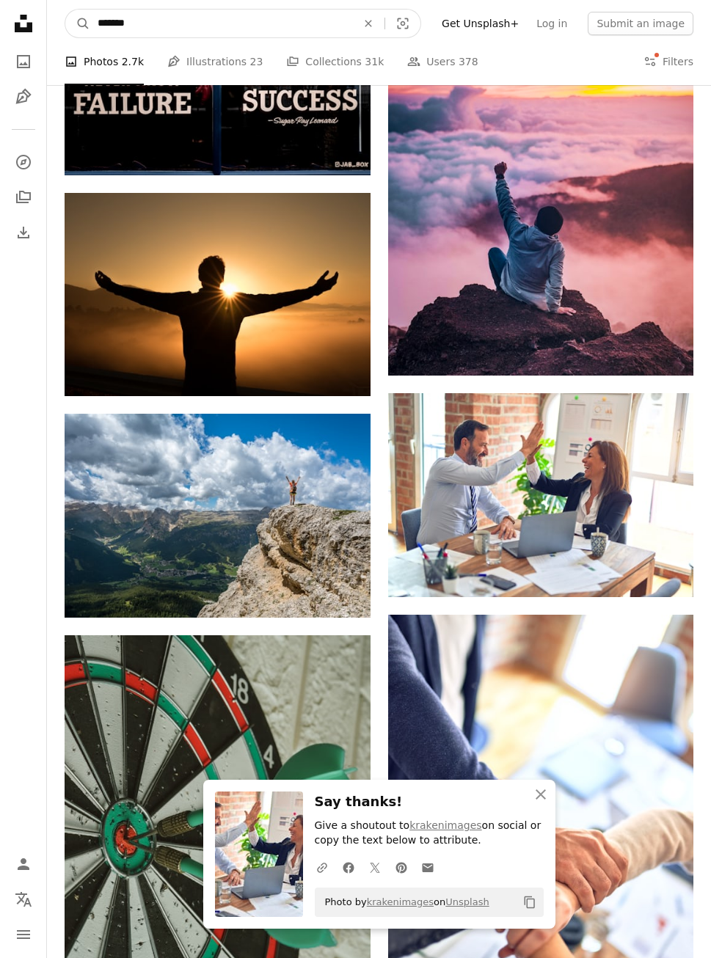
scroll to position [918, 0]
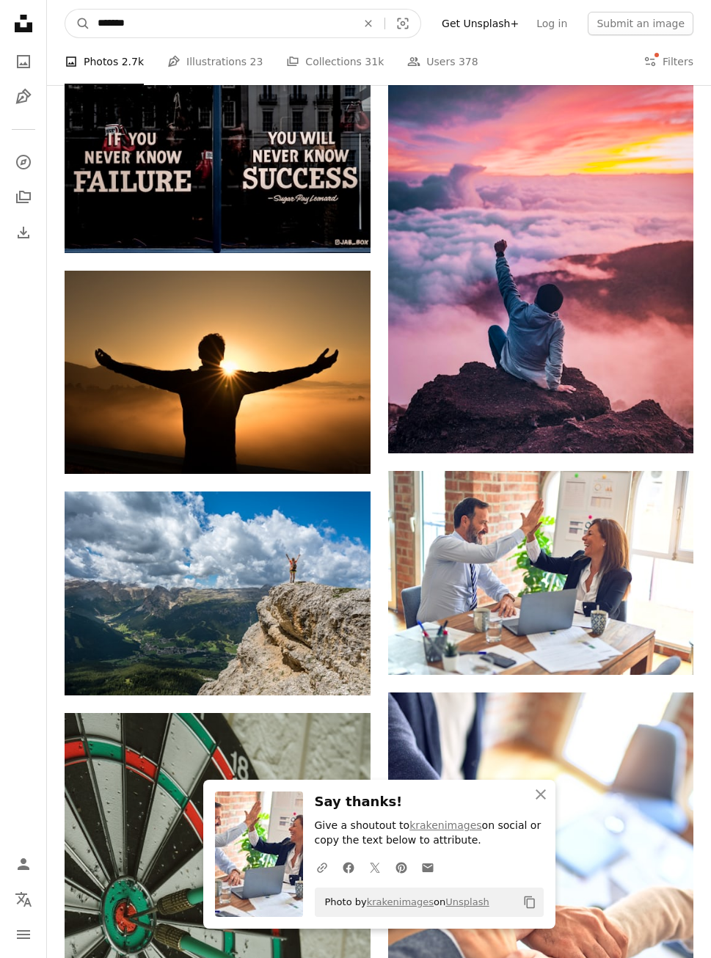
drag, startPoint x: 148, startPoint y: 21, endPoint x: 25, endPoint y: 7, distance: 124.1
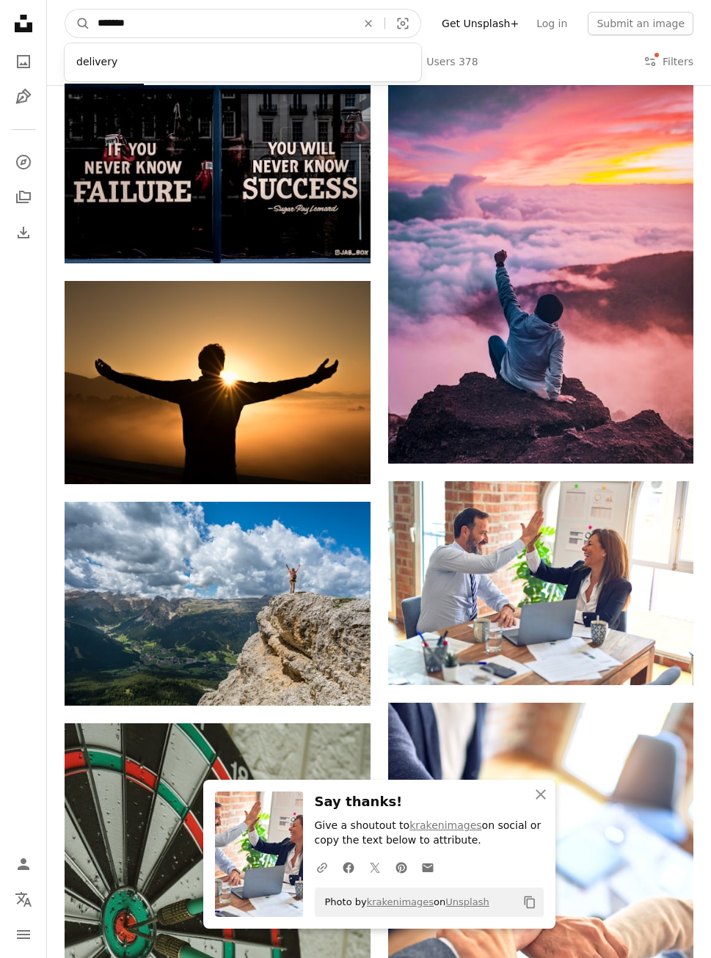
type input "********"
click button "A magnifying glass" at bounding box center [77, 24] width 25 height 28
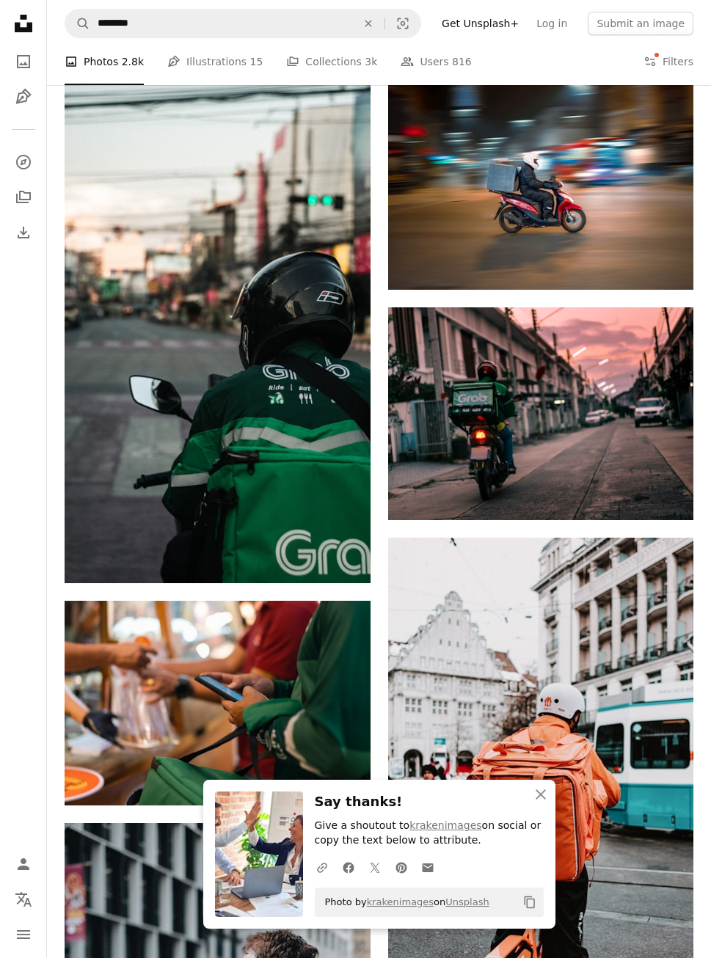
scroll to position [708, 0]
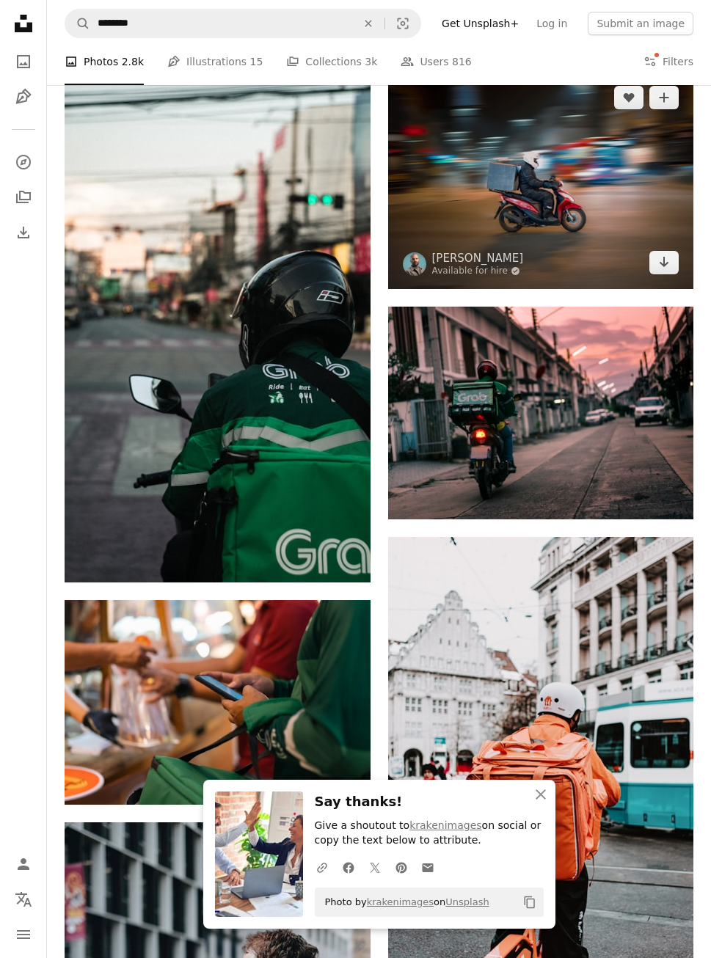
click at [600, 147] on img at bounding box center [541, 180] width 306 height 218
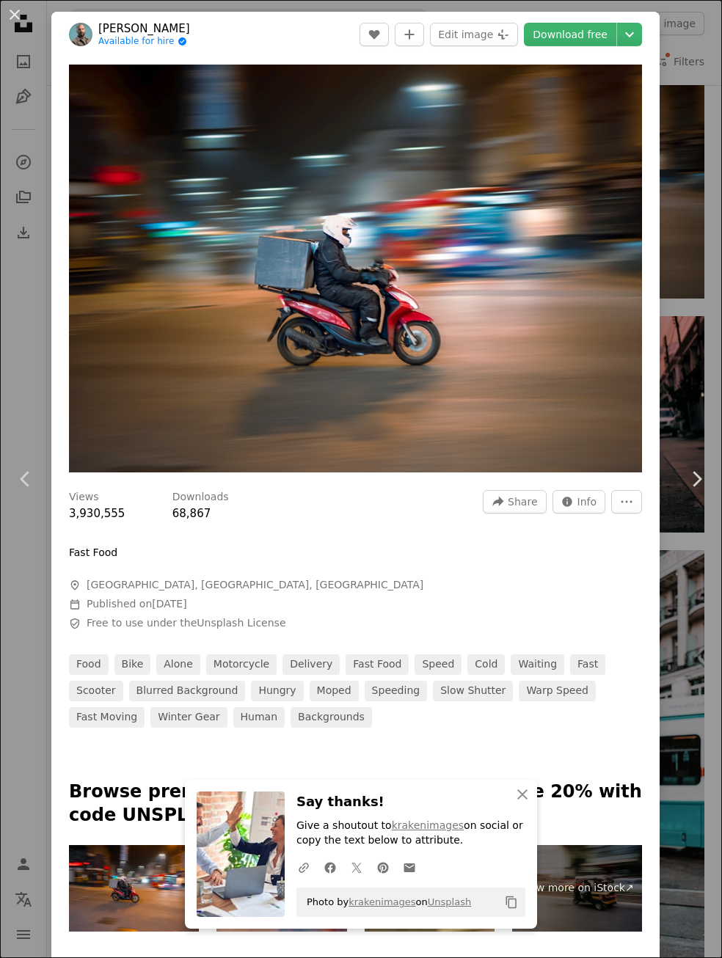
click at [653, 282] on div "An X shape Chevron left Chevron right An X shape Close Say thanks! Give a shout…" at bounding box center [361, 479] width 722 height 958
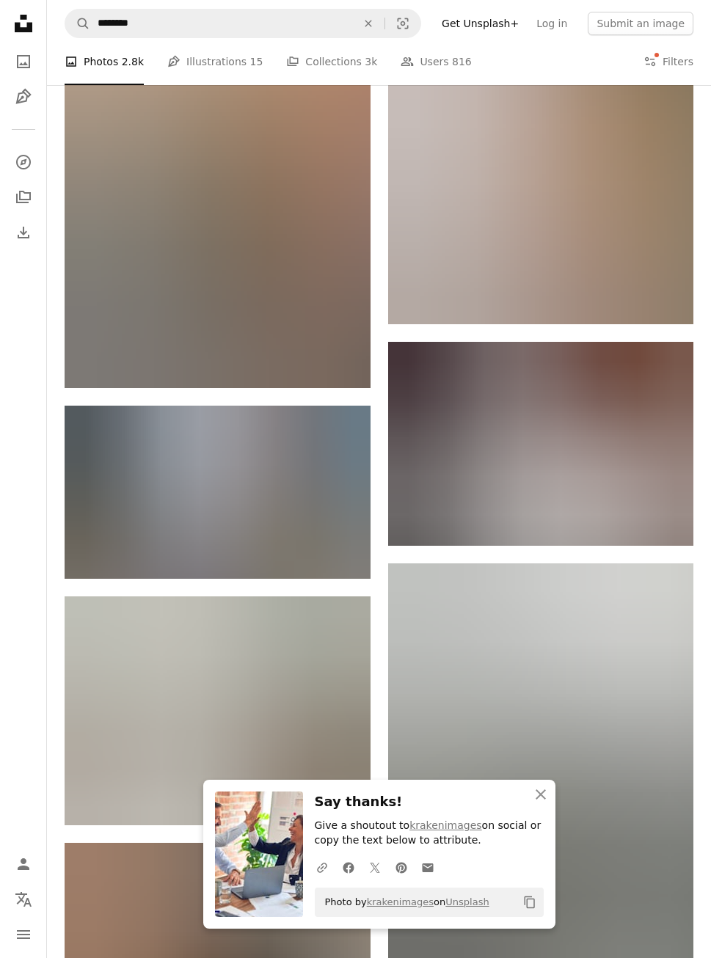
scroll to position [2084, 0]
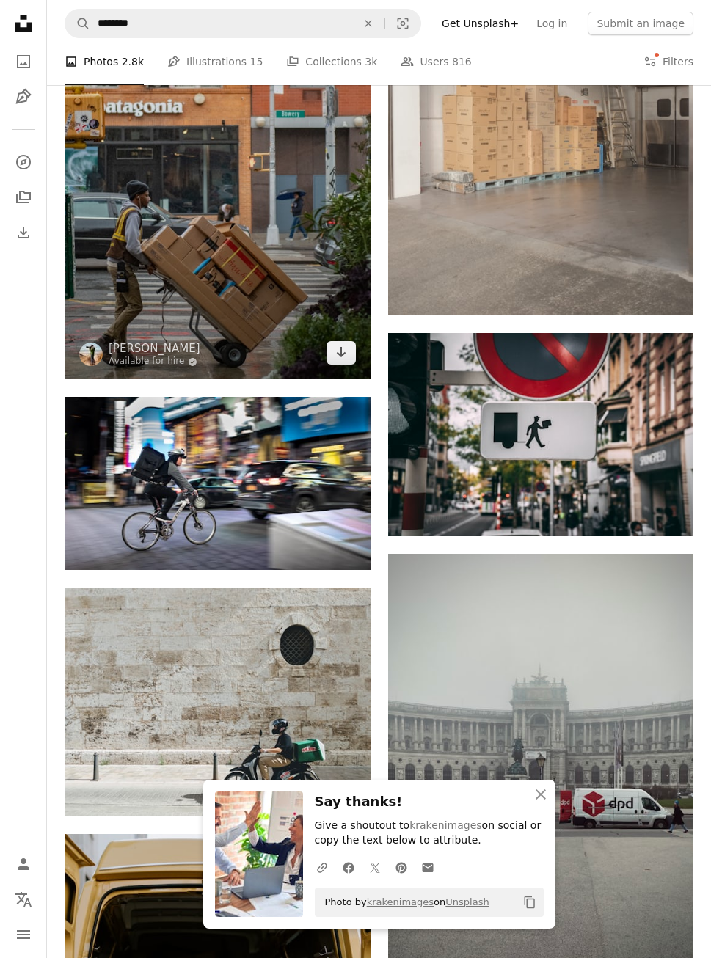
click at [232, 296] on img at bounding box center [218, 150] width 306 height 458
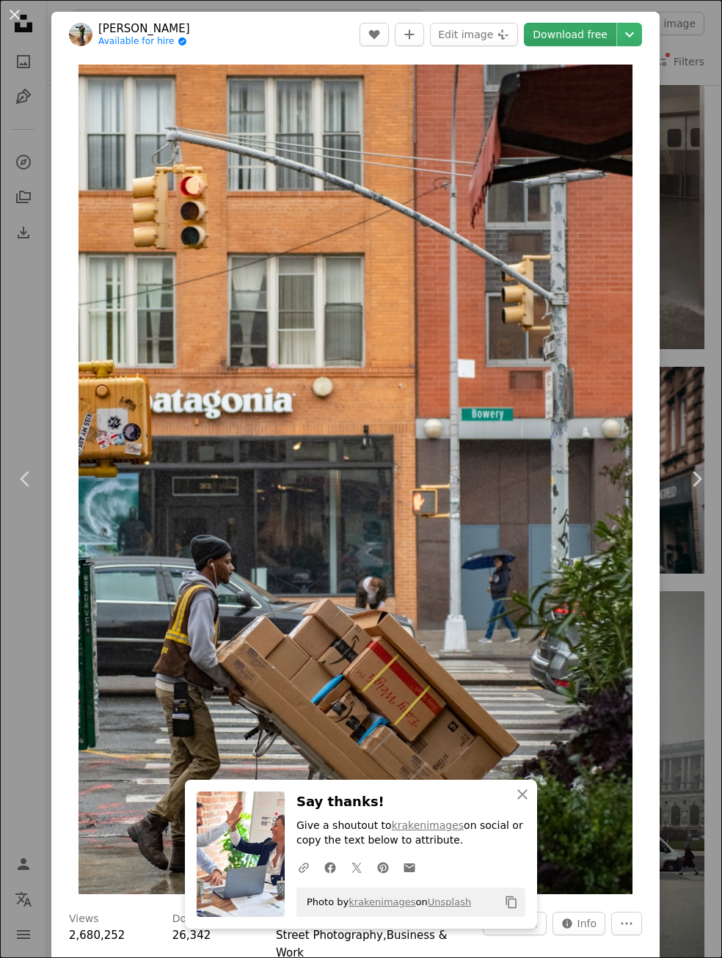
click at [579, 29] on link "Download free" at bounding box center [570, 34] width 92 height 23
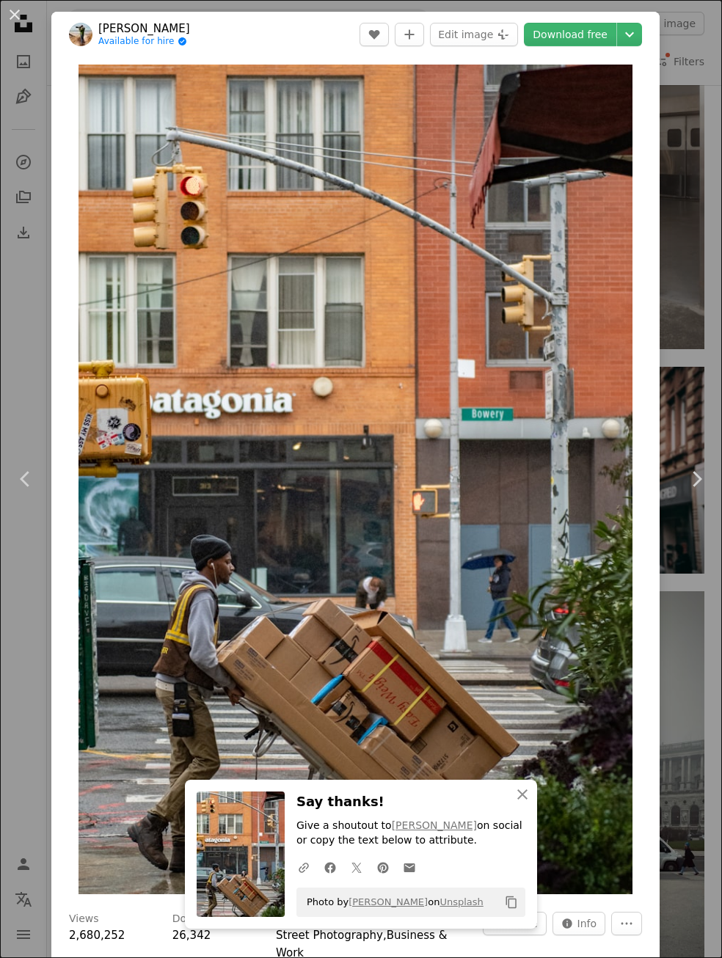
click at [21, 98] on div "An X shape Chevron left Chevron right An X shape Close Say thanks! Give a shout…" at bounding box center [361, 479] width 722 height 958
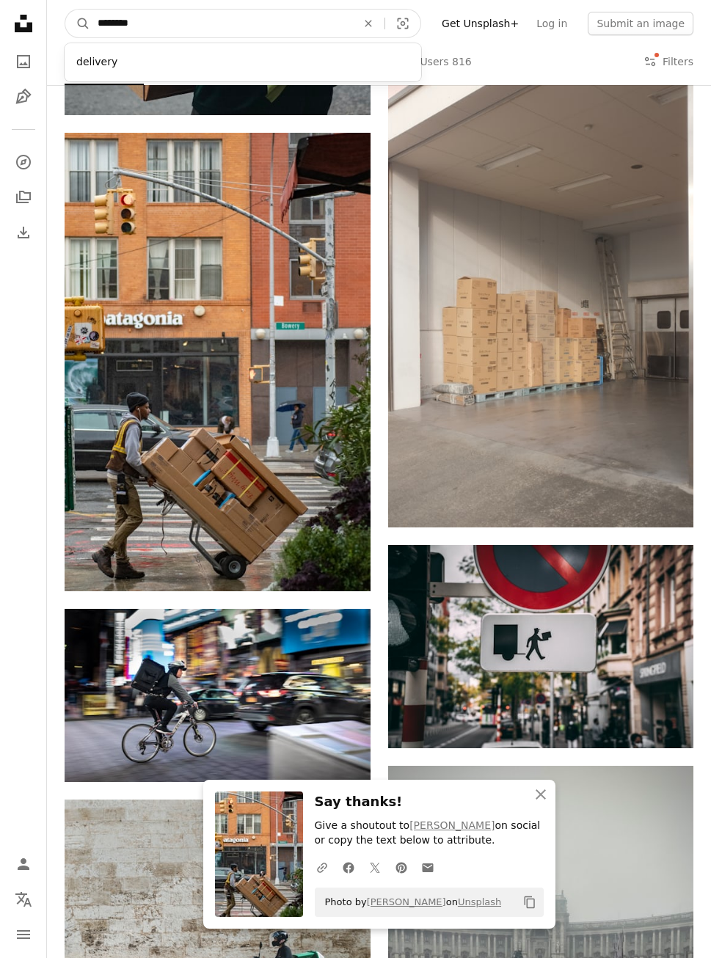
drag, startPoint x: 183, startPoint y: 14, endPoint x: 18, endPoint y: -1, distance: 165.0
click at [18, 0] on html "A X shape Unsplash uses cookies and similar technologies to secure our site, pr…" at bounding box center [355, 476] width 711 height 4697
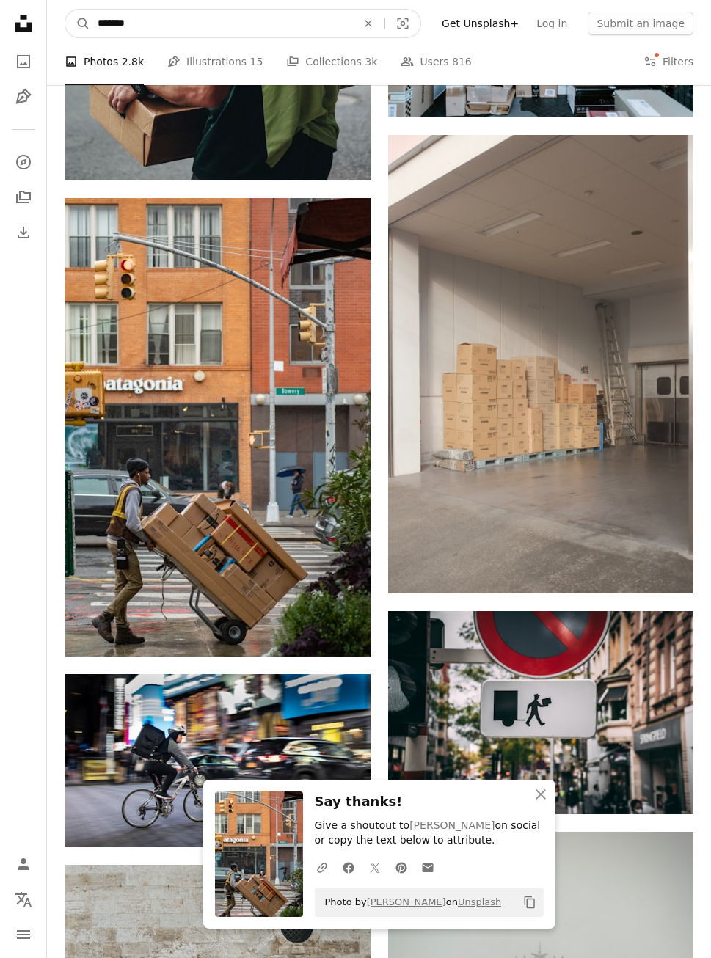
type input "********"
click button "A magnifying glass" at bounding box center [77, 24] width 25 height 28
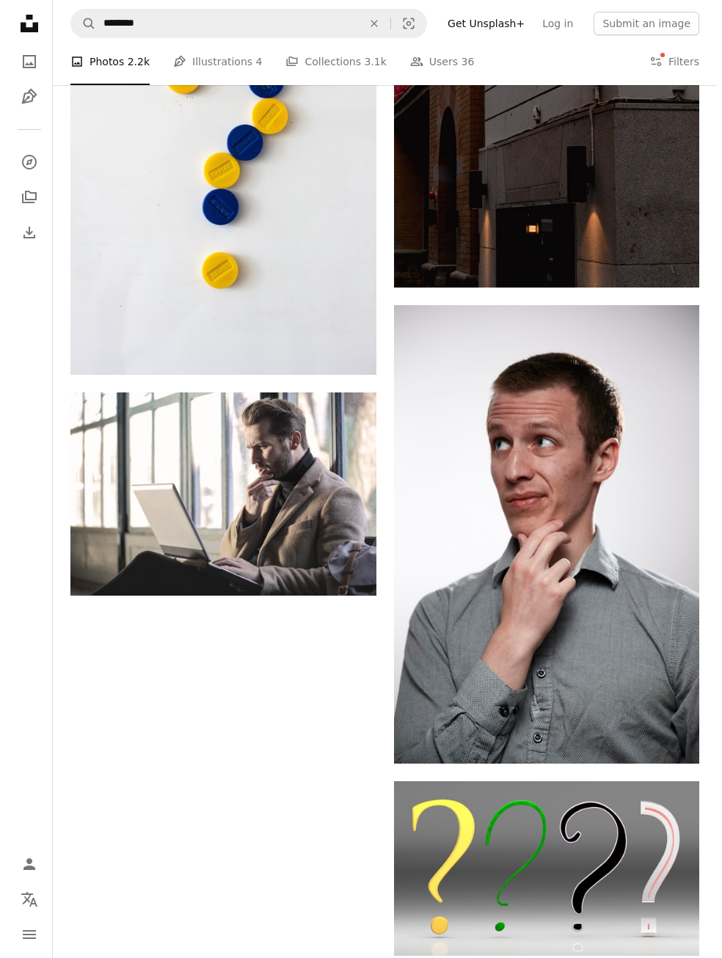
scroll to position [3157, 0]
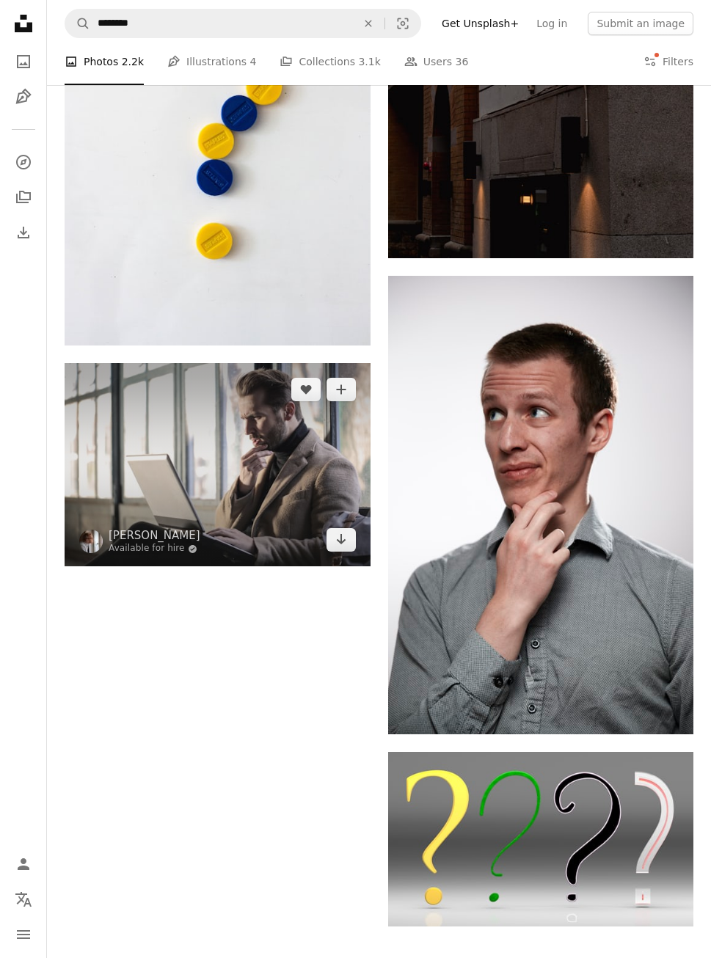
click at [235, 480] on img at bounding box center [218, 464] width 306 height 203
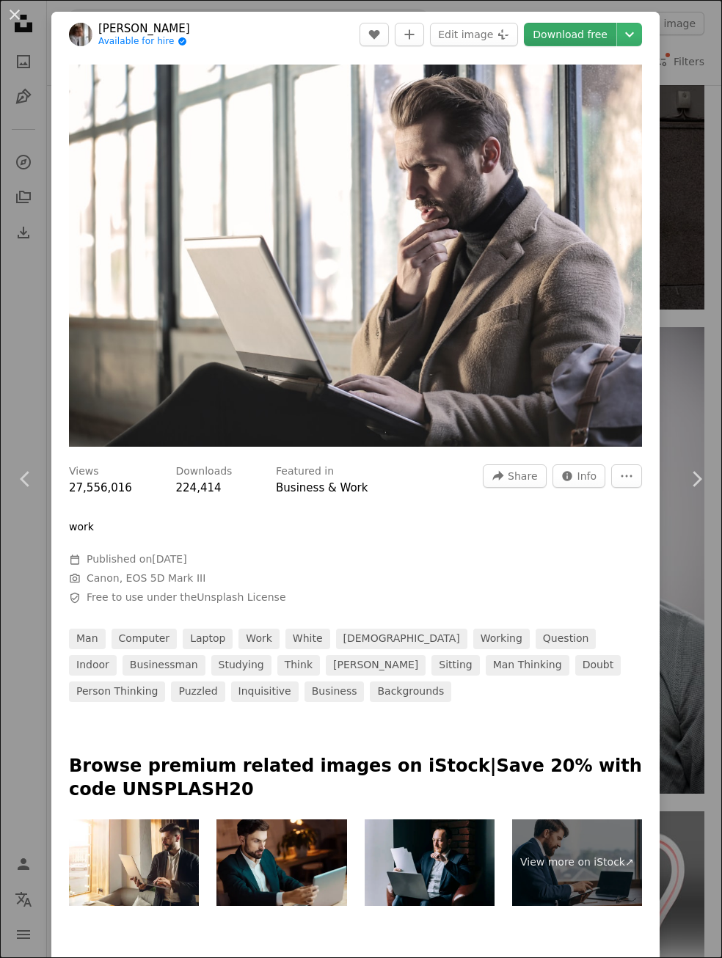
click at [546, 26] on link "Download free" at bounding box center [570, 34] width 92 height 23
